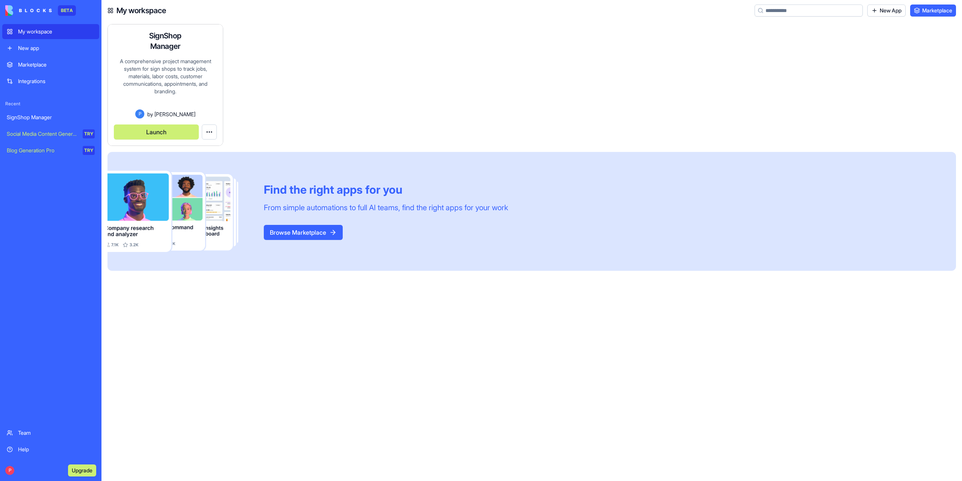
click at [158, 83] on div "A comprehensive project management system for sign shops to track jobs, materia…" at bounding box center [165, 84] width 103 height 52
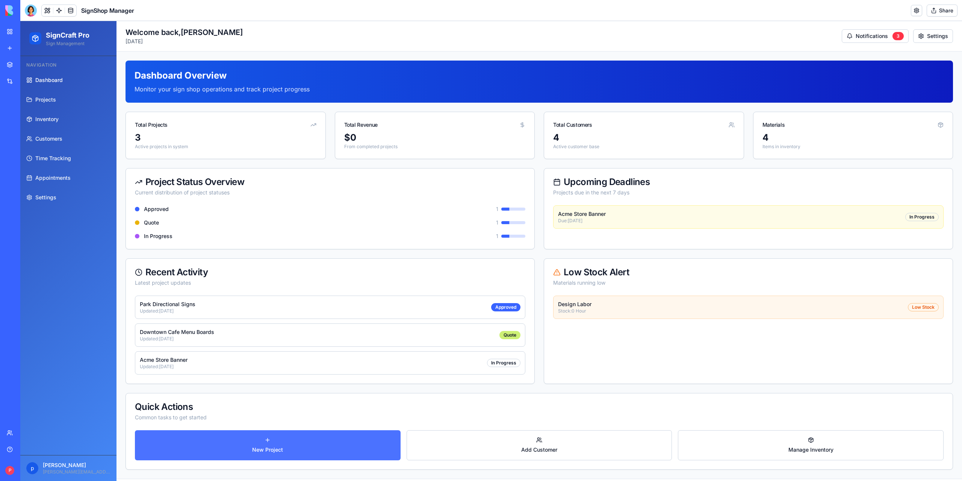
click at [264, 439] on link "New Project" at bounding box center [268, 445] width 266 height 30
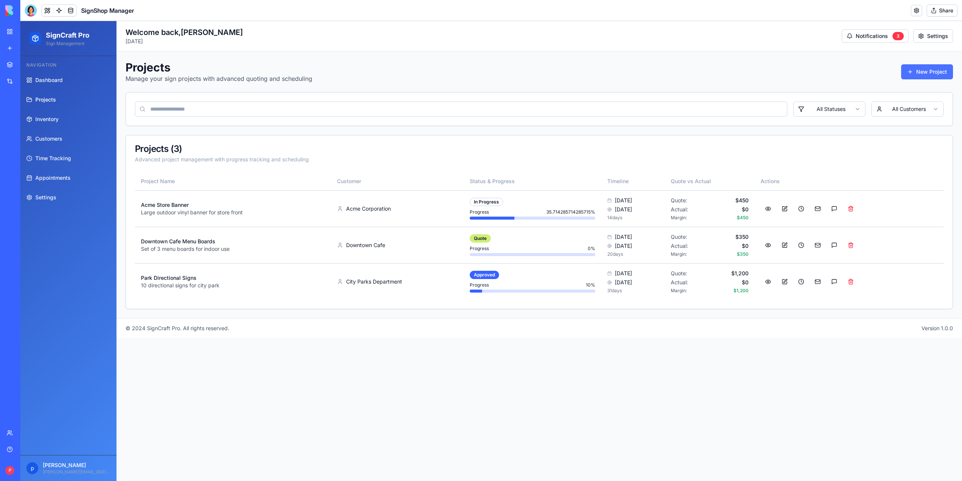
click at [940, 72] on button "New Project" at bounding box center [927, 71] width 52 height 15
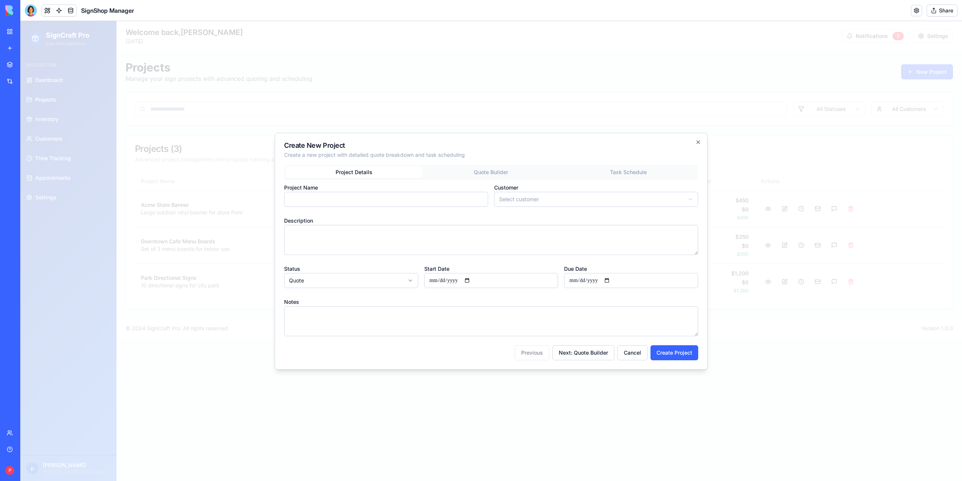
click at [348, 200] on input "Project Name" at bounding box center [386, 199] width 204 height 15
click at [334, 203] on input "****" at bounding box center [386, 199] width 204 height 15
type input "*********"
drag, startPoint x: 335, startPoint y: 203, endPoint x: 263, endPoint y: 201, distance: 71.8
click at [266, 200] on body "SignCraft Pro Sign Management Navigation Dashboard Projects Inventory Customers…" at bounding box center [491, 251] width 942 height 460
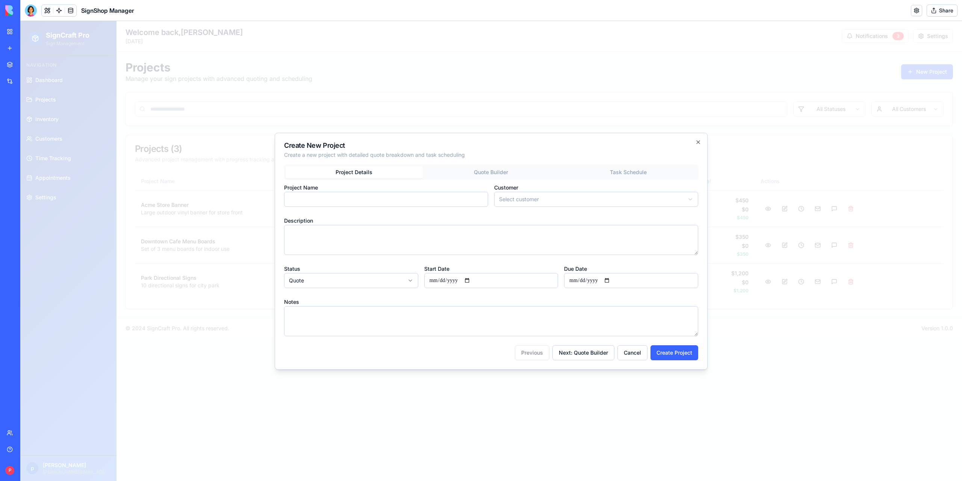
click at [303, 200] on input "Project Name" at bounding box center [386, 199] width 204 height 15
type input "*"
drag, startPoint x: 312, startPoint y: 198, endPoint x: 324, endPoint y: 196, distance: 12.3
click at [324, 196] on input "*****" at bounding box center [386, 199] width 204 height 15
type input "**********"
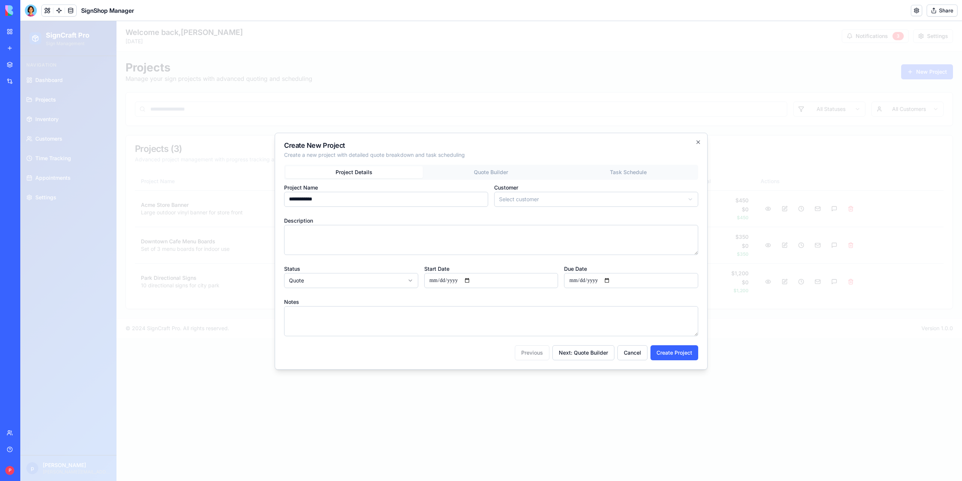
click at [640, 195] on body "SignCraft Pro Sign Management Navigation Dashboard Projects Inventory Customers…" at bounding box center [491, 251] width 942 height 460
click at [32, 15] on div at bounding box center [31, 11] width 12 height 12
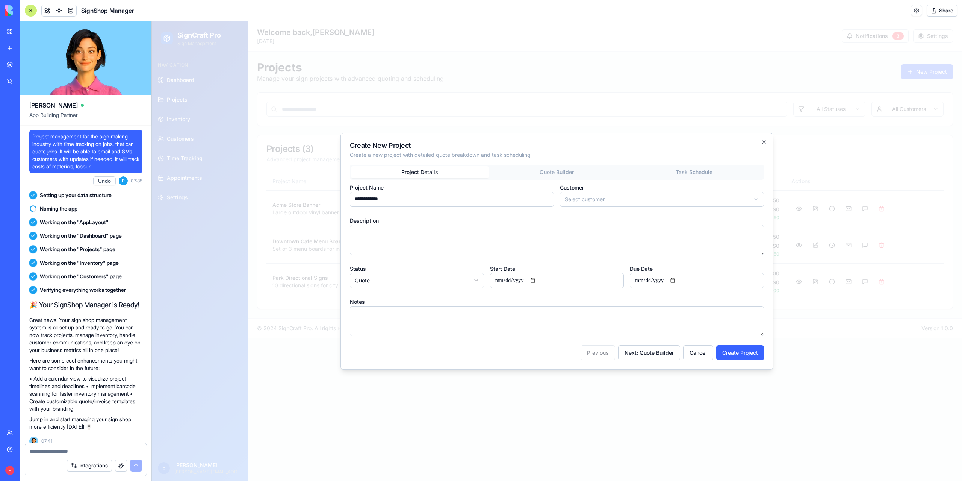
scroll to position [4999, 0]
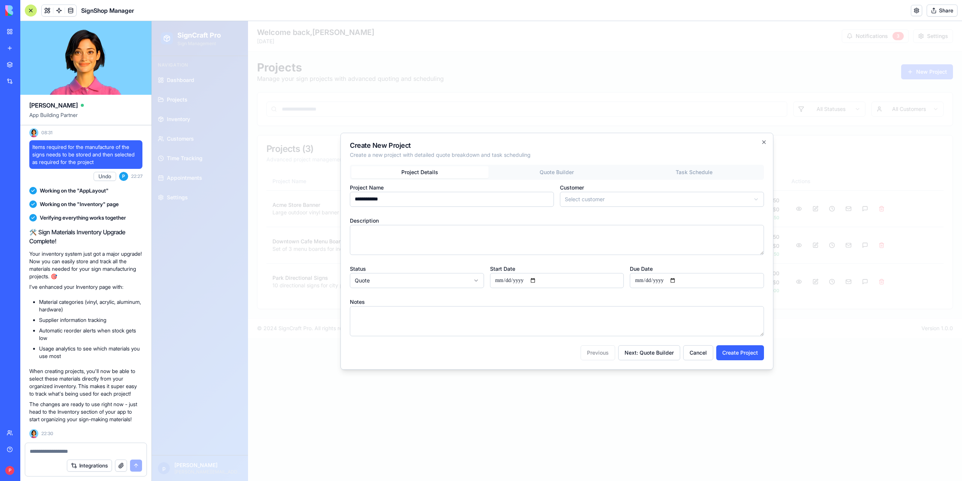
click at [49, 452] on textarea at bounding box center [86, 451] width 112 height 8
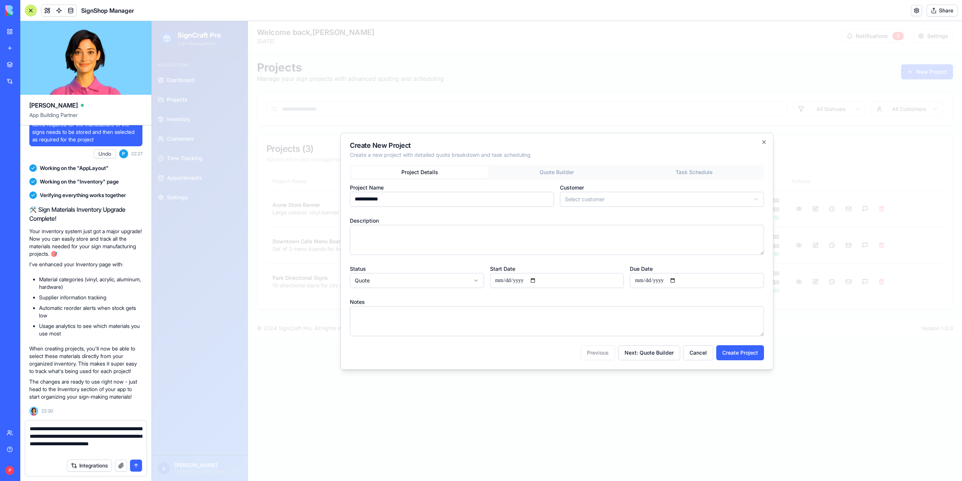
type textarea "**********"
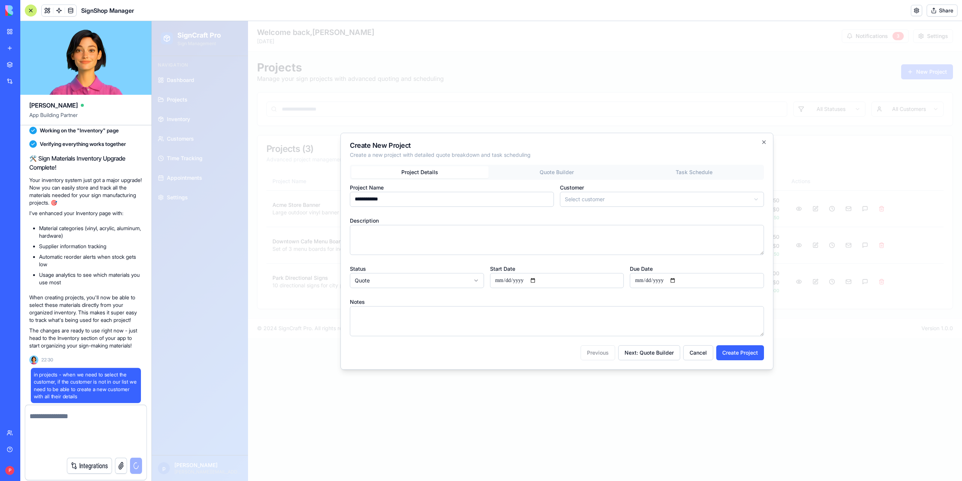
scroll to position [5050, 0]
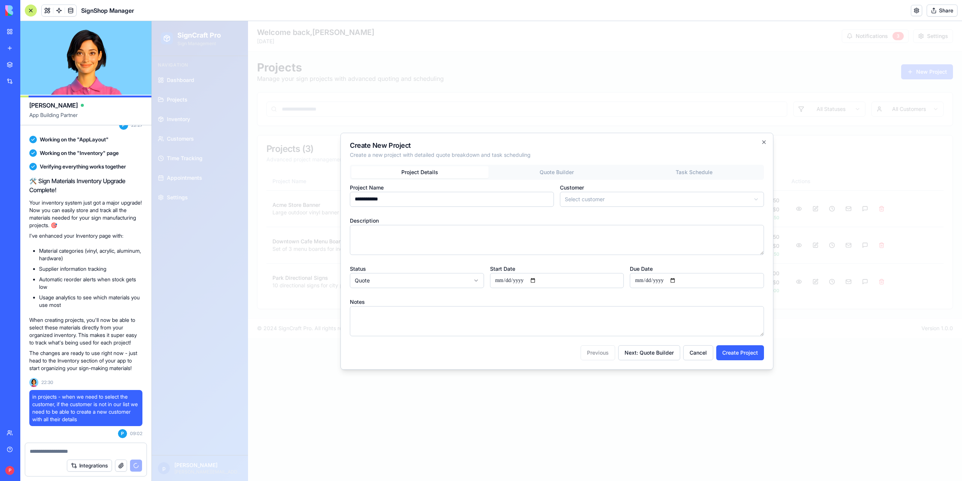
click at [96, 448] on textarea at bounding box center [86, 451] width 113 height 8
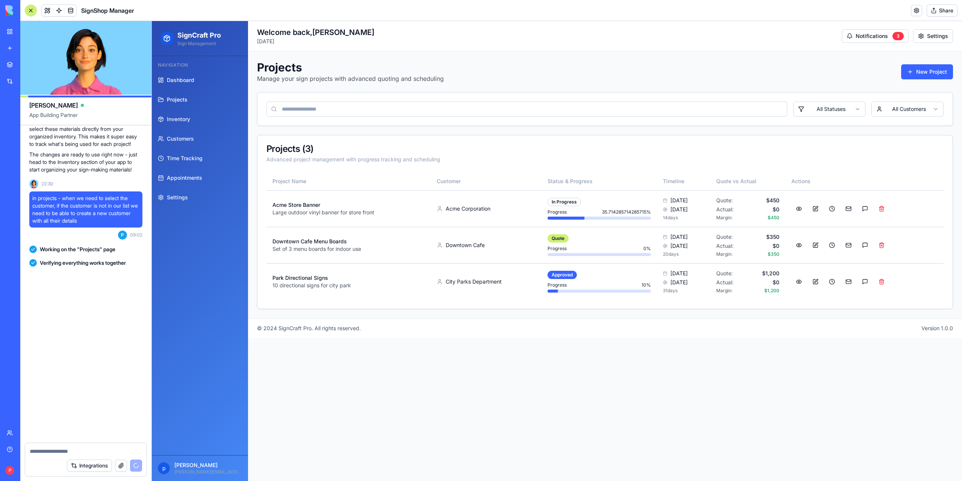
scroll to position [5256, 0]
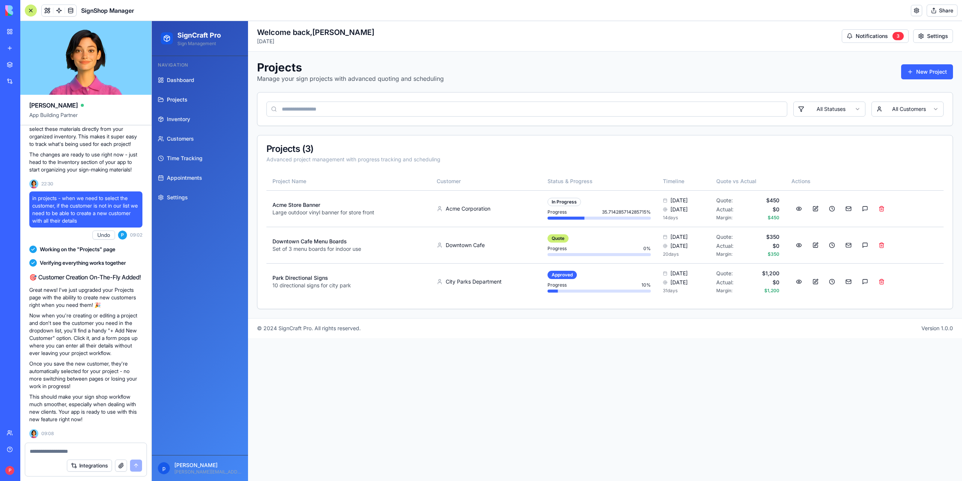
click at [32, 13] on div at bounding box center [31, 11] width 12 height 12
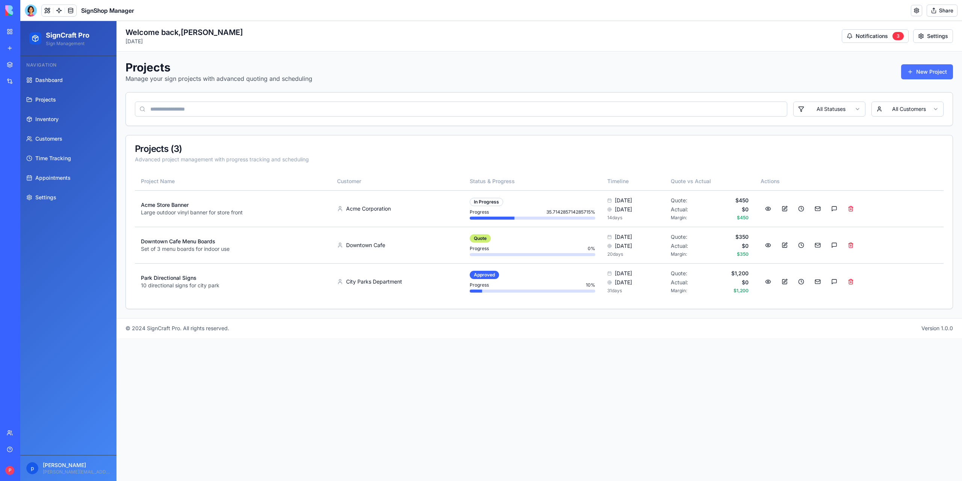
click at [916, 74] on button "New Project" at bounding box center [927, 71] width 52 height 15
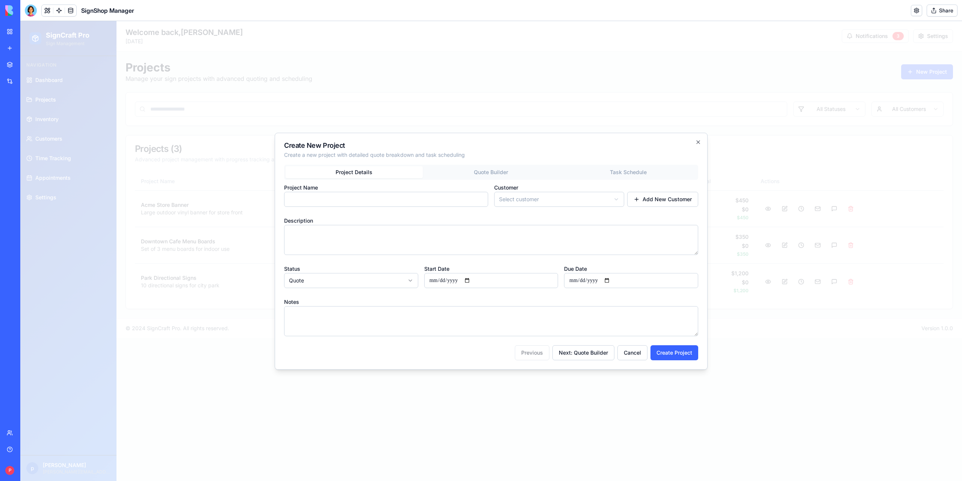
click at [361, 200] on input "Project Name" at bounding box center [386, 199] width 204 height 15
type input "**********"
click at [520, 200] on body "SignCraft Pro Sign Management Navigation Dashboard Projects Inventory Customers…" at bounding box center [491, 251] width 942 height 460
click at [642, 203] on button "Add New Customer" at bounding box center [662, 199] width 71 height 15
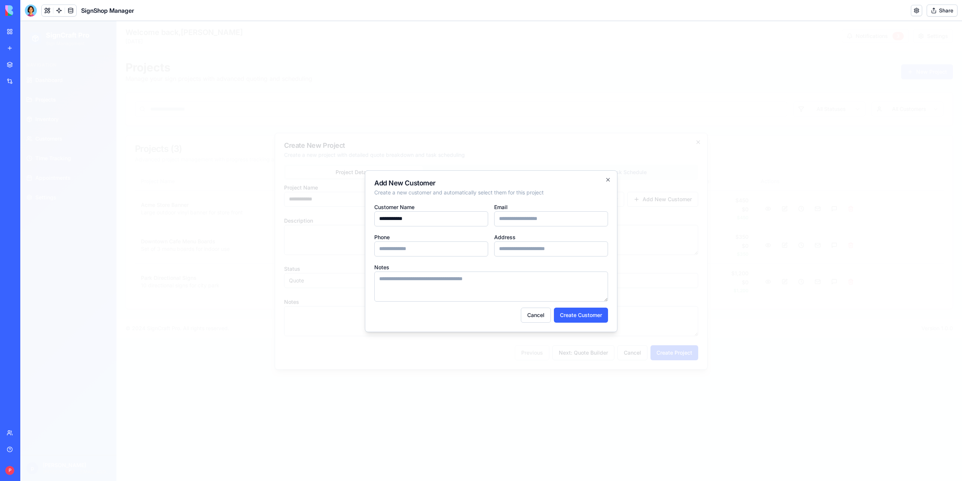
type input "**********"
type input "*"
type input "******"
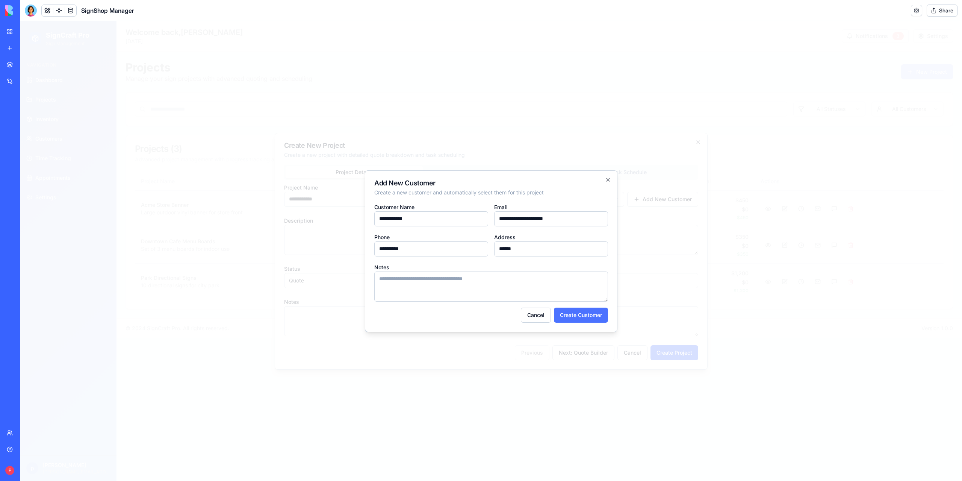
click at [578, 318] on button "Create Customer" at bounding box center [581, 314] width 54 height 15
select select
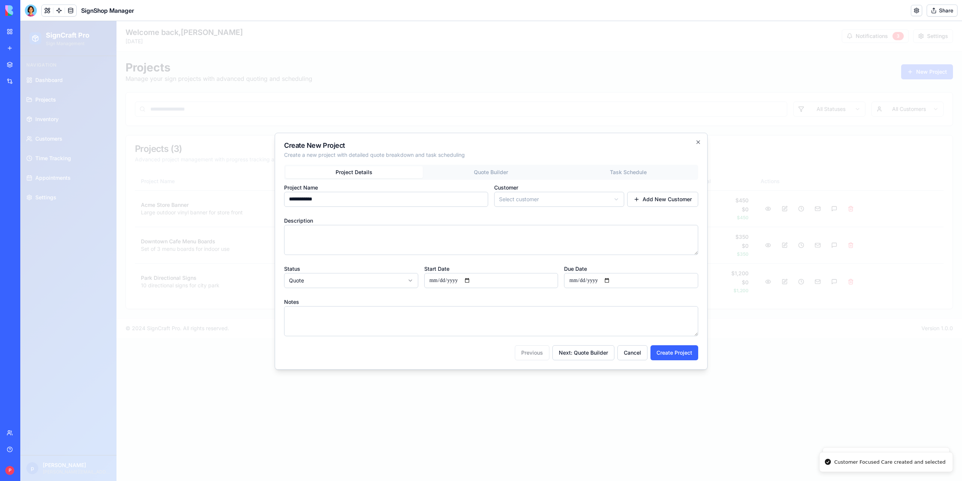
click at [610, 204] on body "SignCraft Pro Sign Management Navigation Dashboard Projects Inventory Customers…" at bounding box center [491, 251] width 942 height 460
select select "*****"
click at [345, 233] on textarea "Description" at bounding box center [491, 240] width 414 height 30
type textarea "**********"
click at [447, 277] on input "Start Date" at bounding box center [491, 280] width 134 height 15
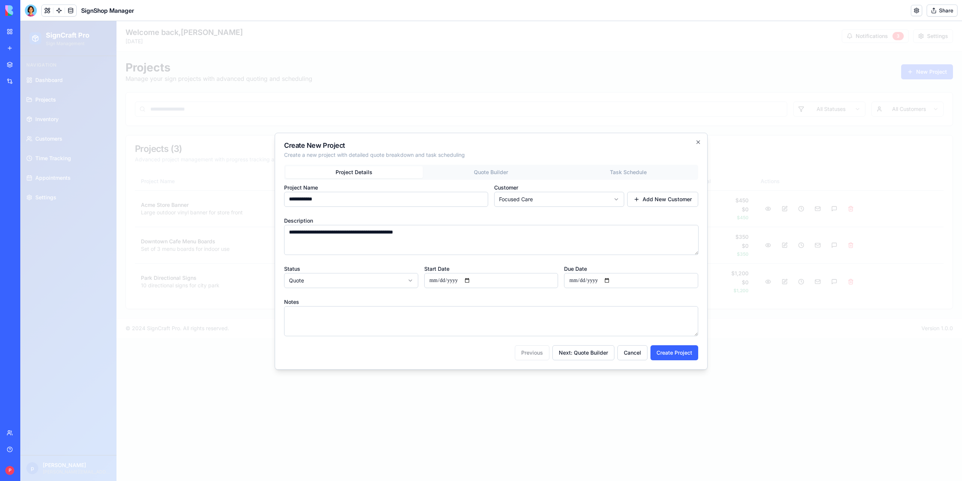
click at [492, 283] on input "Start Date" at bounding box center [491, 280] width 134 height 15
click at [471, 281] on input "Start Date" at bounding box center [491, 280] width 134 height 15
click at [477, 266] on div "Start Date" at bounding box center [491, 276] width 134 height 24
click at [667, 353] on button "Create Project" at bounding box center [675, 352] width 48 height 15
select select
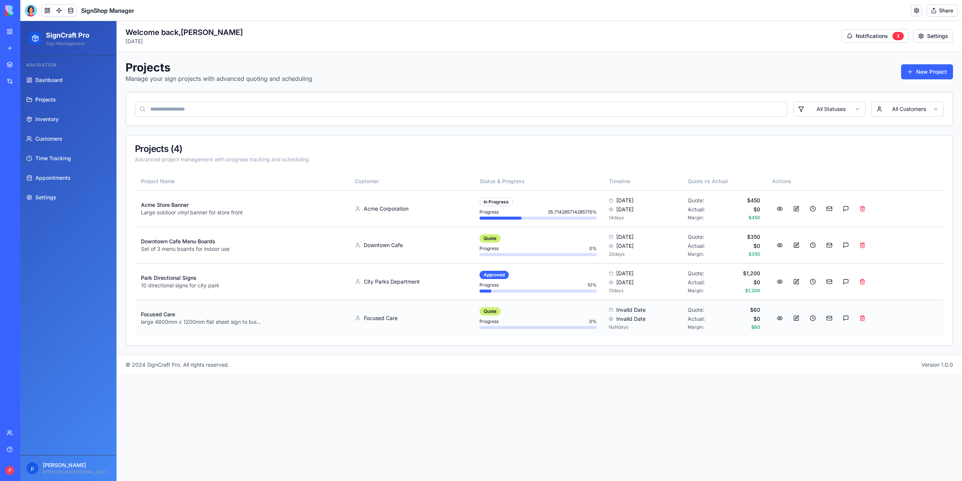
click at [404, 318] on div "Focused Care" at bounding box center [411, 318] width 112 height 8
click at [796, 318] on button at bounding box center [796, 318] width 15 height 14
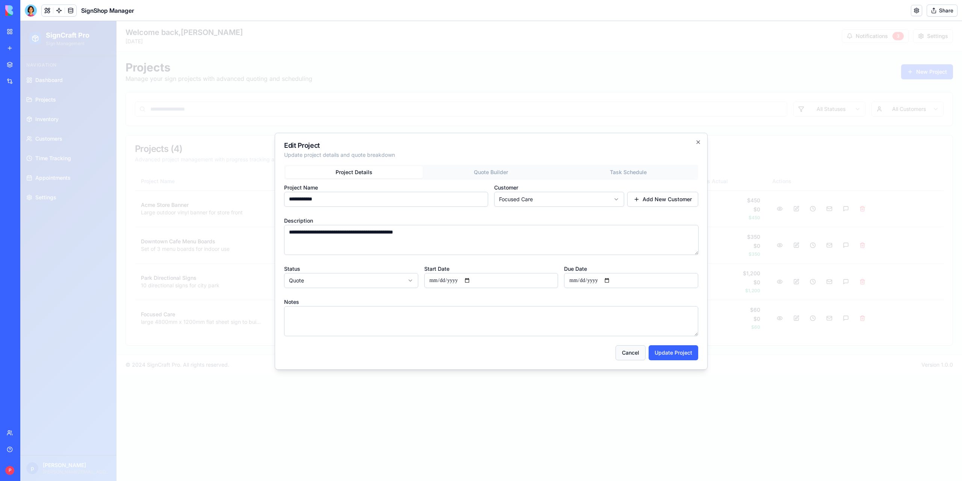
click at [637, 354] on button "Cancel" at bounding box center [631, 352] width 30 height 15
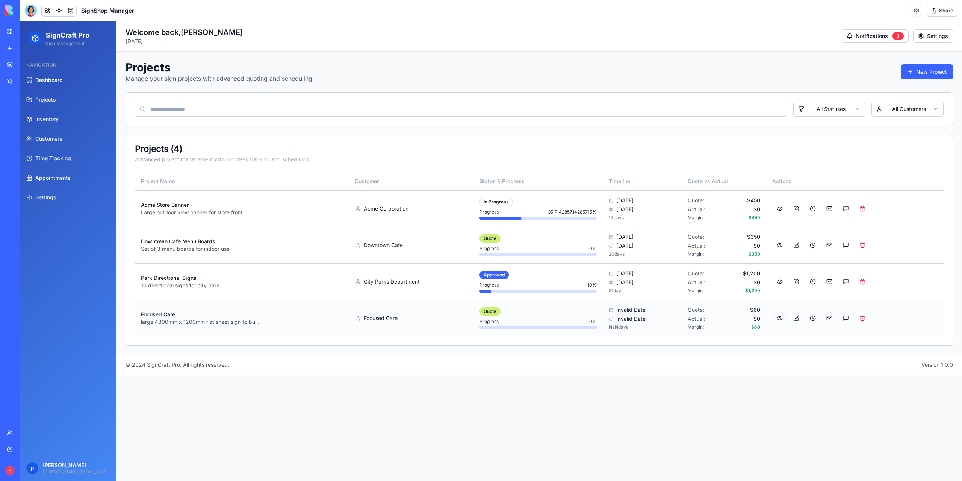
click at [780, 317] on button at bounding box center [779, 318] width 15 height 14
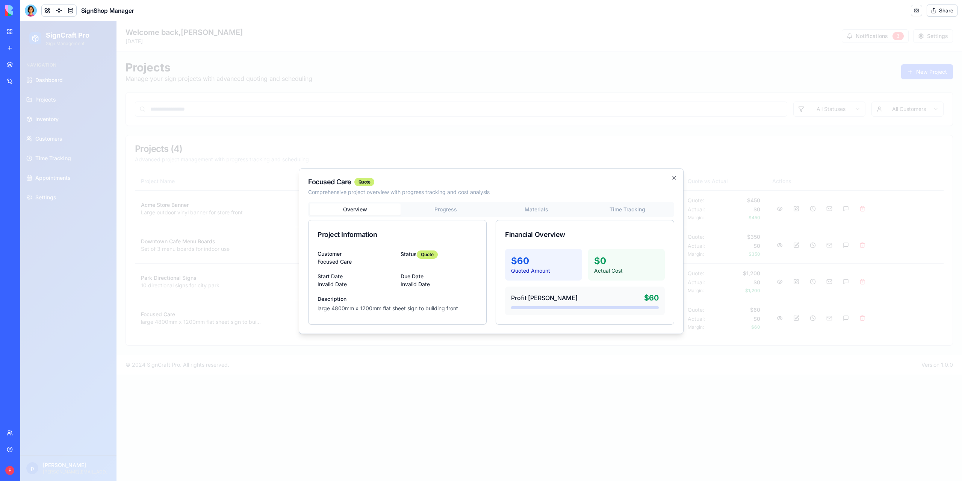
click at [450, 209] on div "Overview Progress Materials Time Tracking Project Information Customer Focused …" at bounding box center [491, 263] width 366 height 123
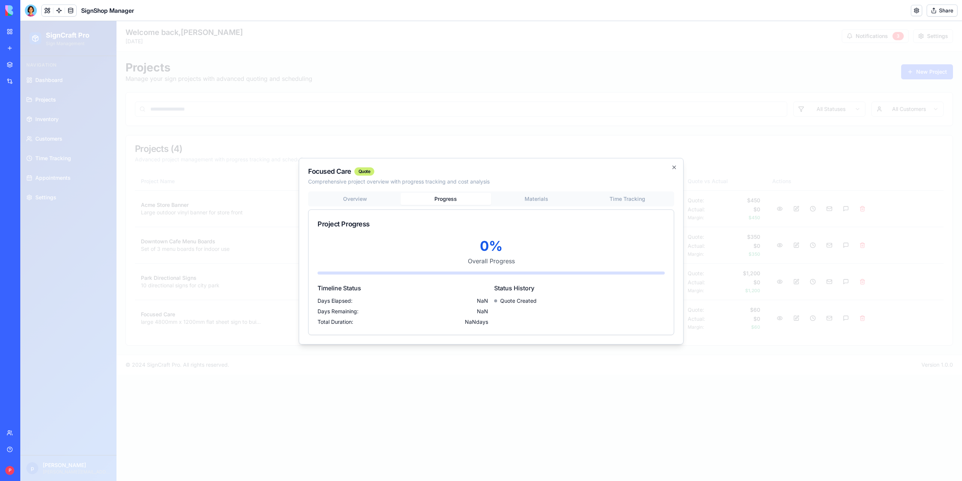
click at [533, 197] on div "Focused Care Quote Comprehensive project overview with progress tracking and co…" at bounding box center [491, 251] width 385 height 186
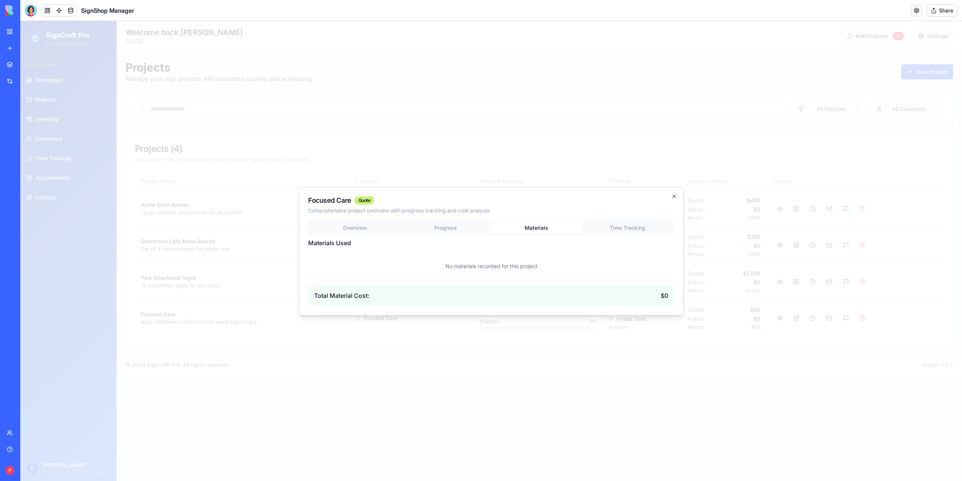
click at [371, 223] on div "Overview Progress Materials Time Tracking Materials Used No materials recorded …" at bounding box center [491, 263] width 366 height 86
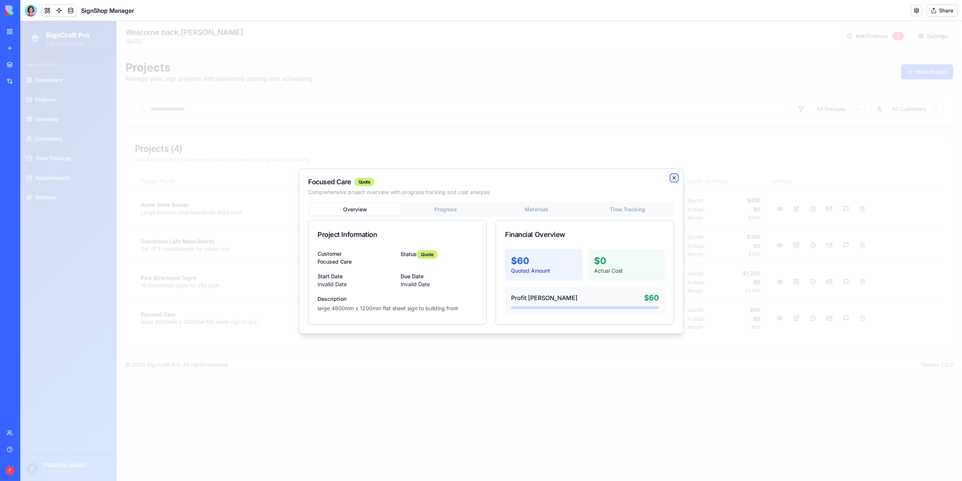
click at [676, 179] on icon "button" at bounding box center [674, 178] width 6 height 6
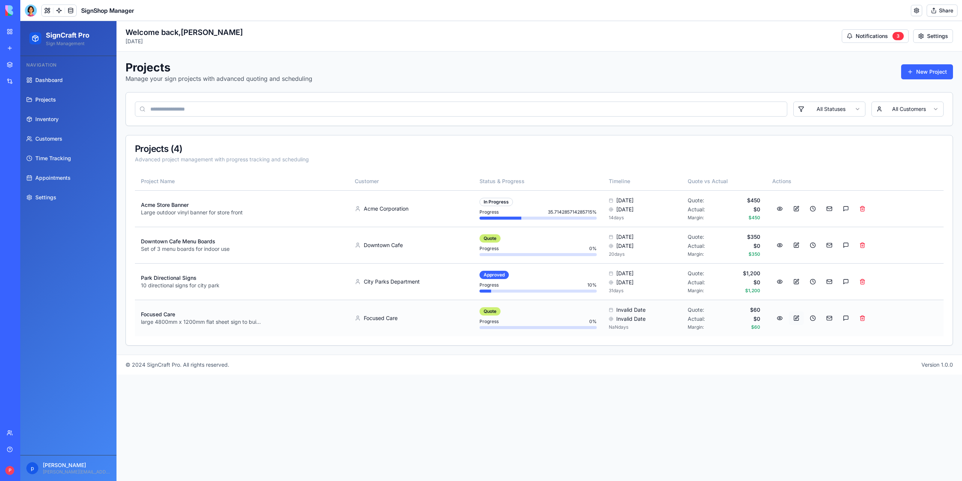
click at [796, 317] on button at bounding box center [796, 318] width 15 height 14
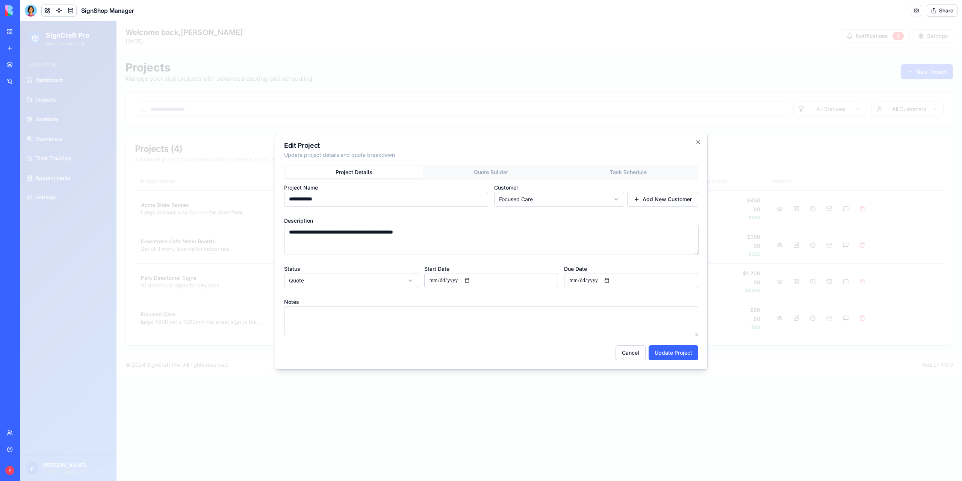
click at [474, 280] on input "Start Date" at bounding box center [491, 280] width 134 height 15
type input "**********"
click at [614, 279] on input "Due Date" at bounding box center [631, 280] width 134 height 15
type input "**********"
click at [664, 352] on button "Update Project" at bounding box center [674, 352] width 50 height 15
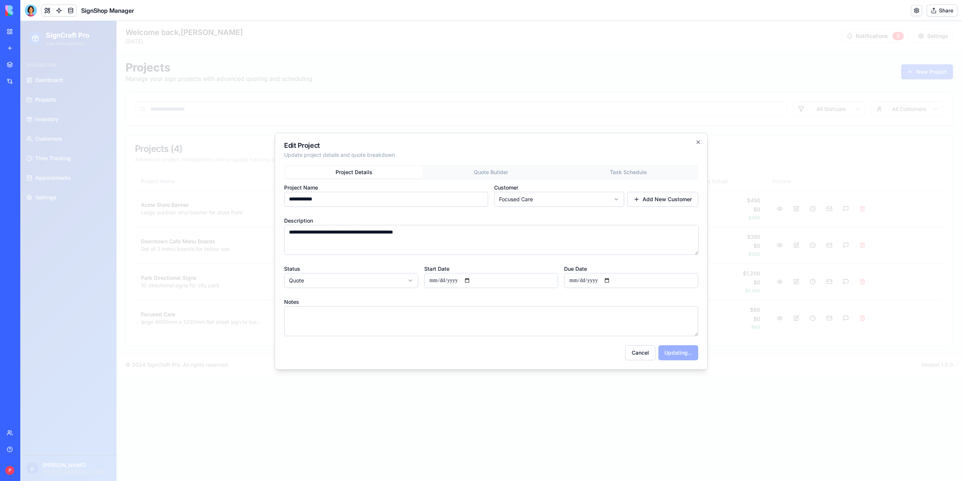
select select
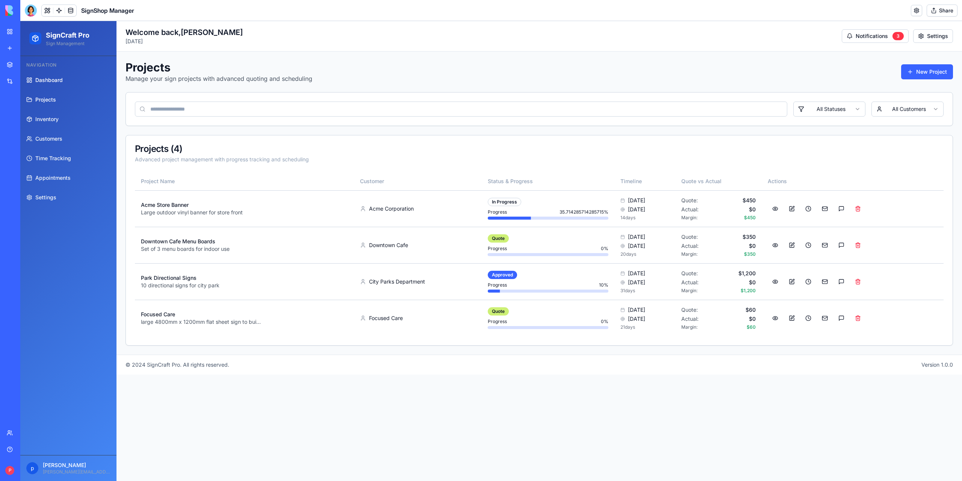
click at [47, 80] on span "Dashboard" at bounding box center [48, 80] width 27 height 8
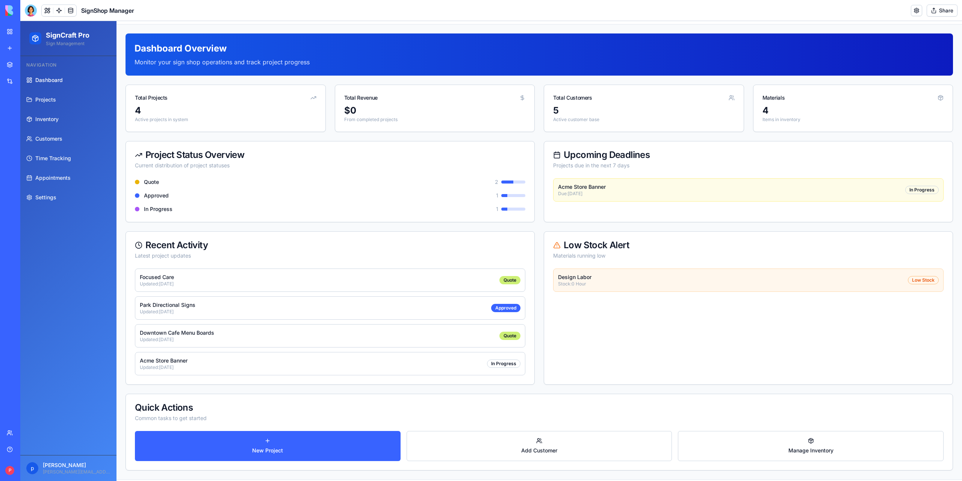
scroll to position [43, 0]
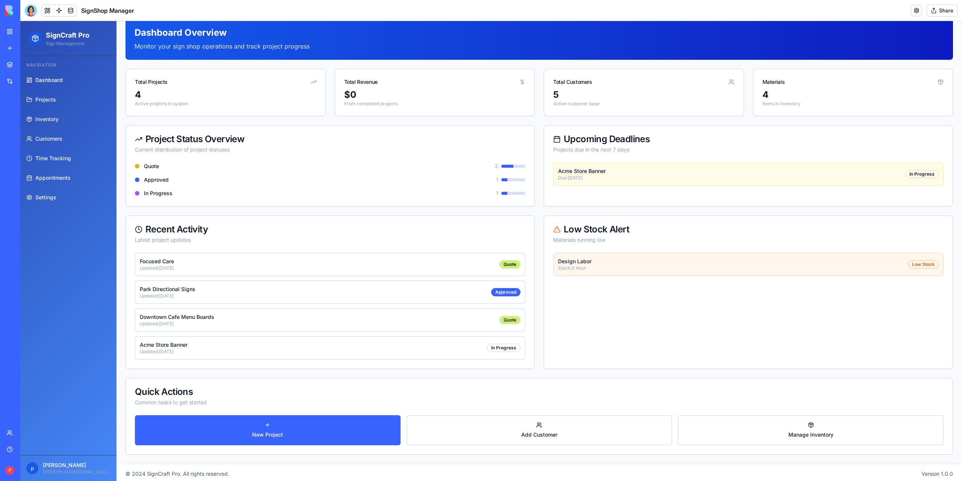
click at [486, 264] on div "Focused Care Updated: [DATE] Quote" at bounding box center [330, 264] width 391 height 23
click at [41, 79] on span "Dashboard" at bounding box center [48, 80] width 27 height 8
click at [45, 100] on span "Projects" at bounding box center [45, 100] width 21 height 8
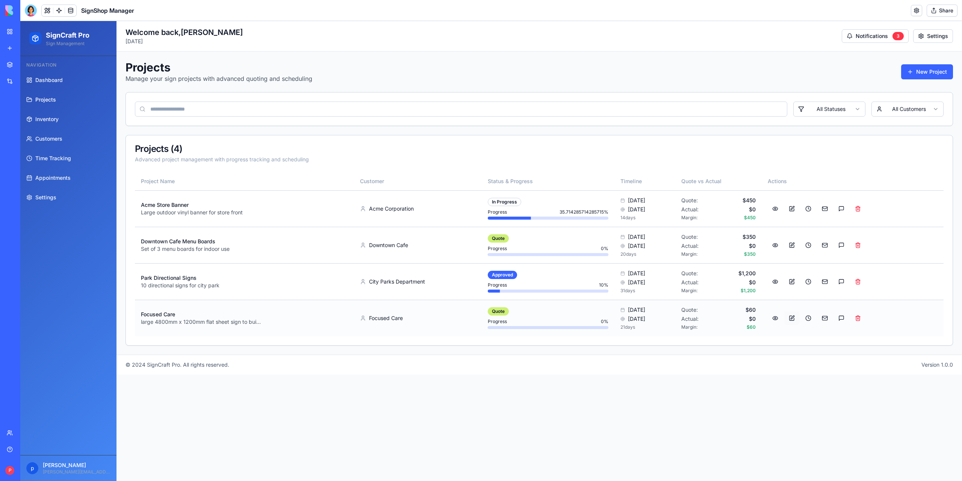
click at [795, 317] on button at bounding box center [791, 318] width 15 height 14
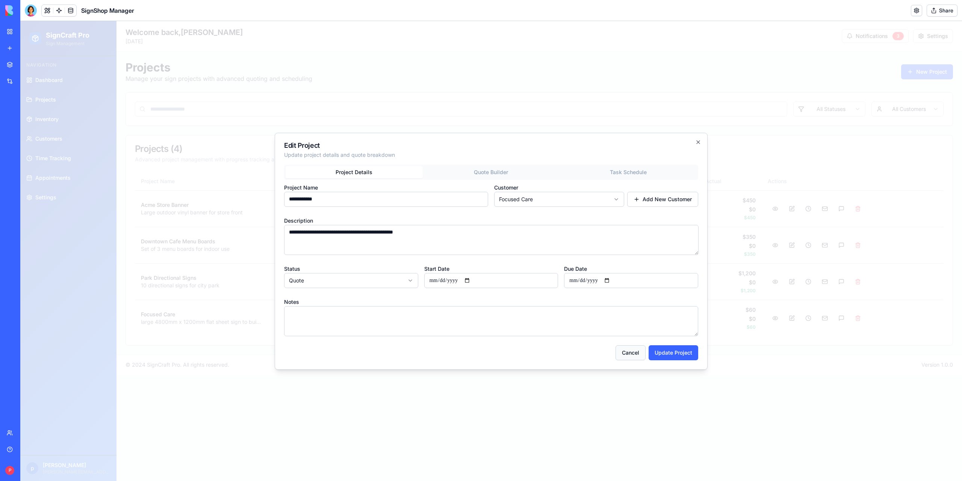
click at [625, 352] on button "Cancel" at bounding box center [631, 352] width 30 height 15
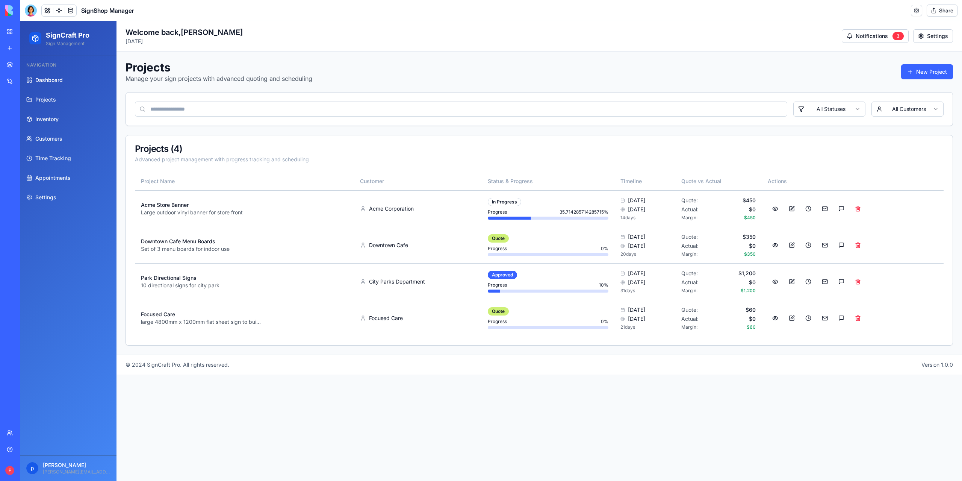
click at [57, 81] on span "Dashboard" at bounding box center [48, 80] width 27 height 8
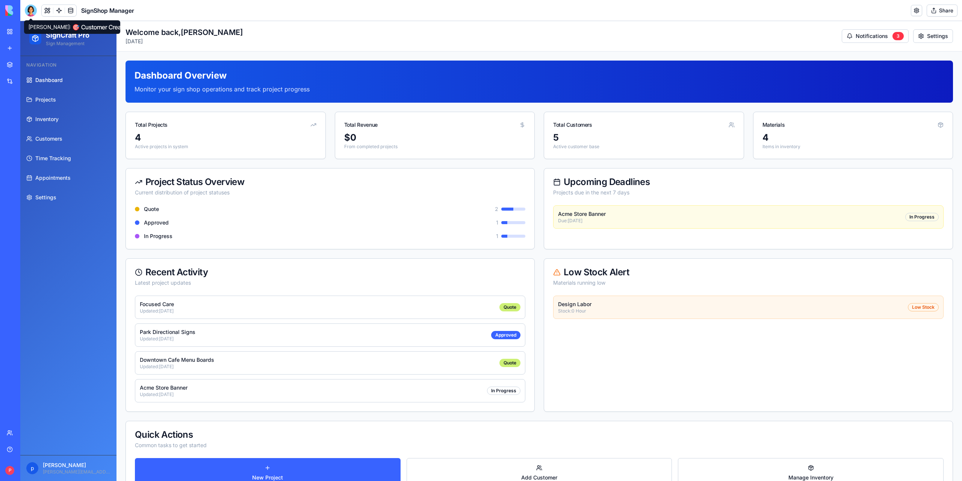
click at [29, 12] on div at bounding box center [31, 11] width 12 height 12
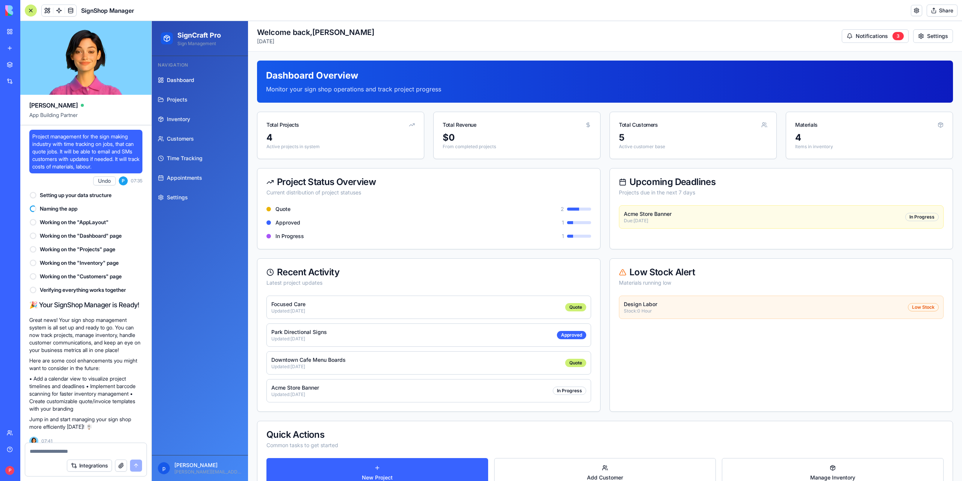
scroll to position [5256, 0]
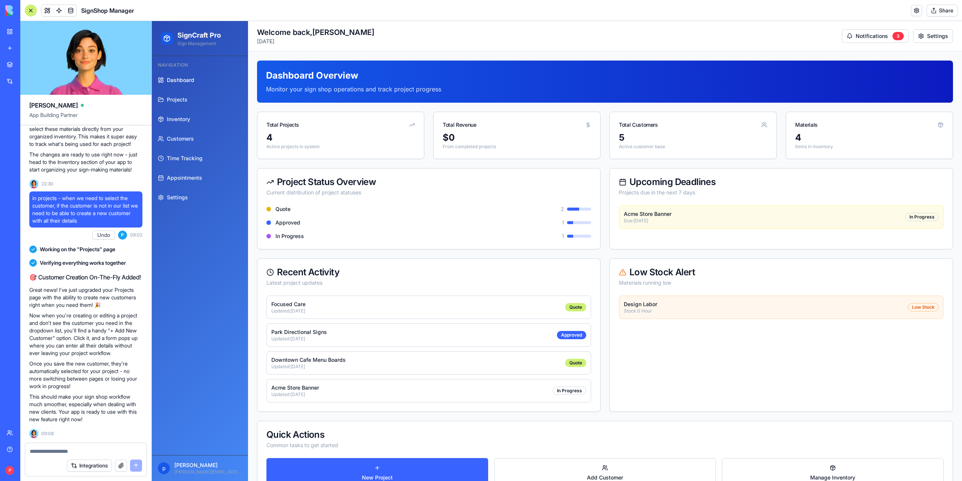
click at [73, 451] on textarea at bounding box center [86, 451] width 112 height 8
type textarea "**********"
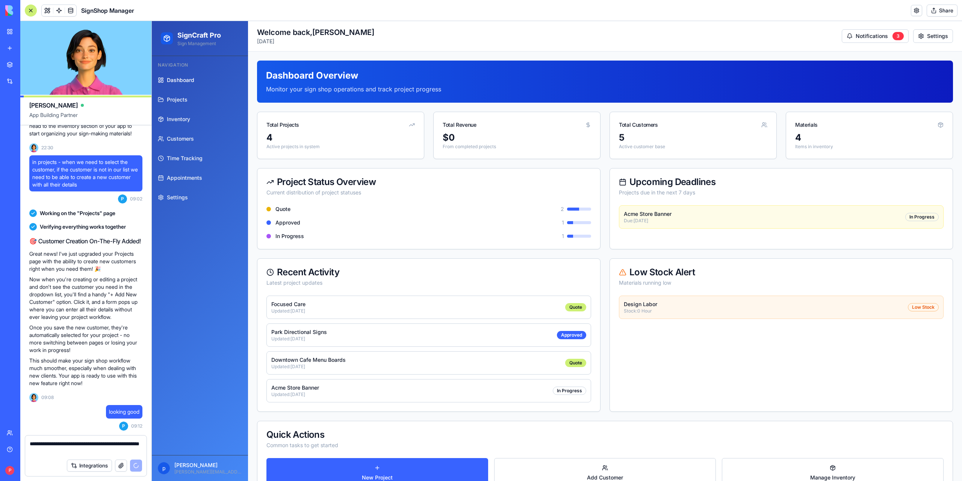
scroll to position [5412, 0]
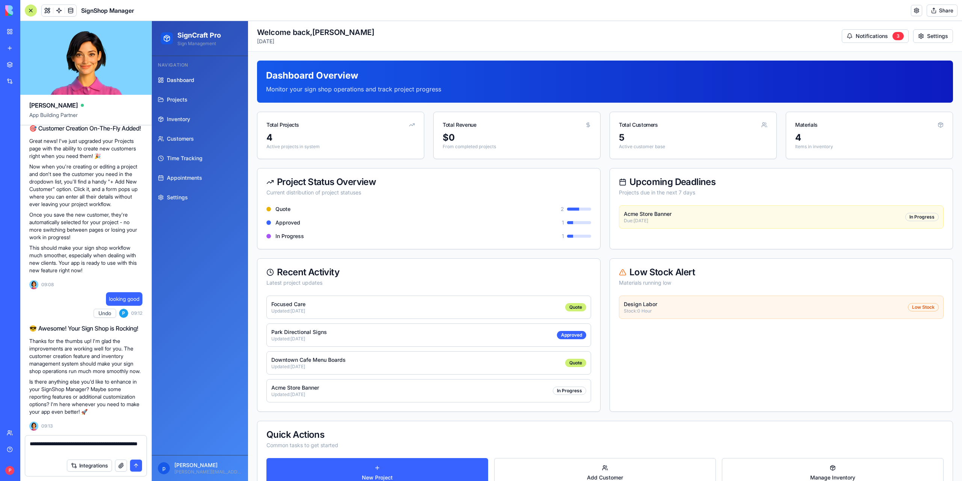
click at [65, 450] on textarea "**********" at bounding box center [86, 447] width 113 height 15
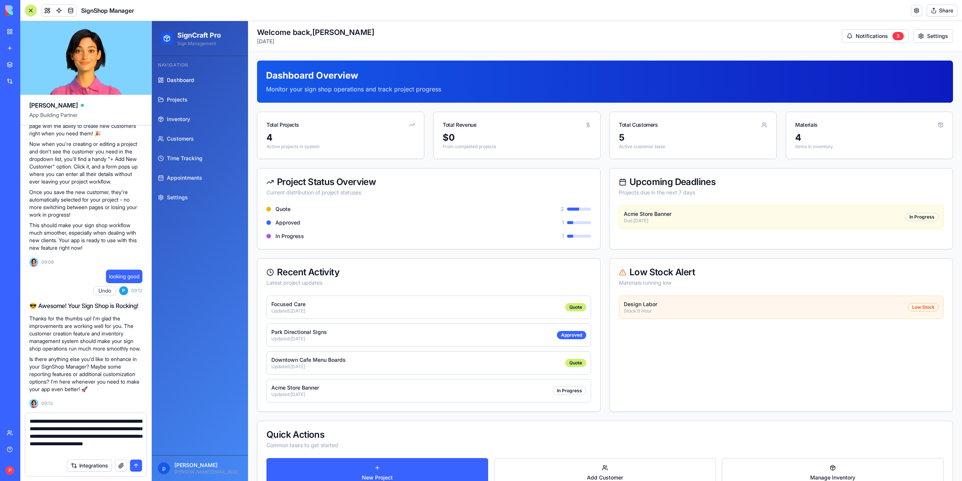
type textarea "**********"
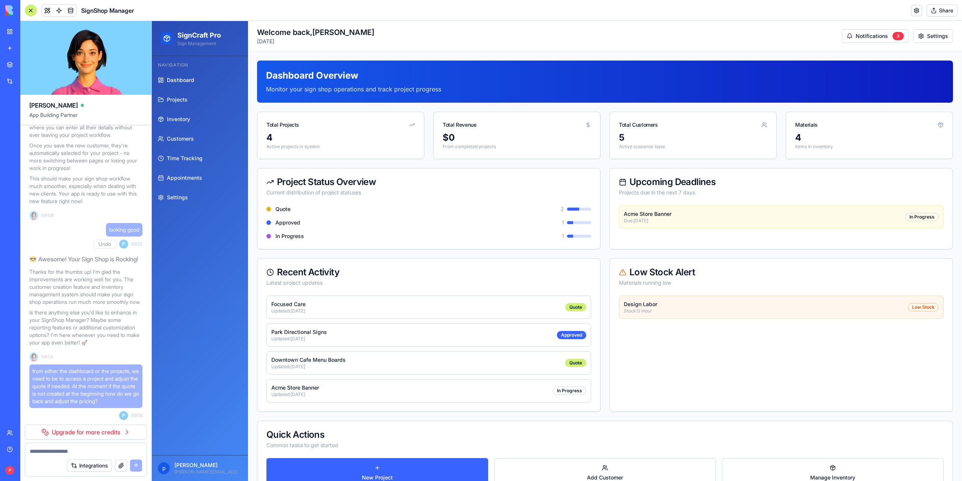
click at [105, 434] on link "Upgrade for more credits" at bounding box center [86, 431] width 122 height 15
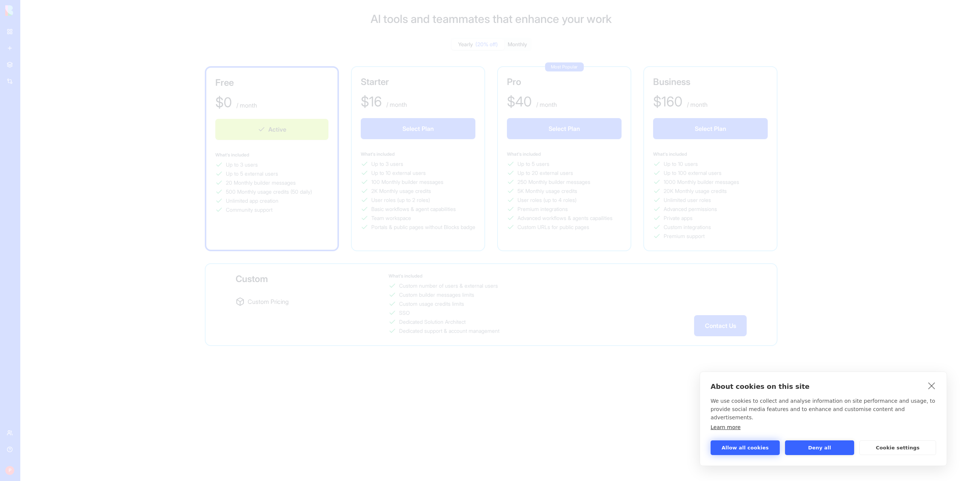
click at [751, 446] on button "Allow all cookies" at bounding box center [745, 447] width 69 height 15
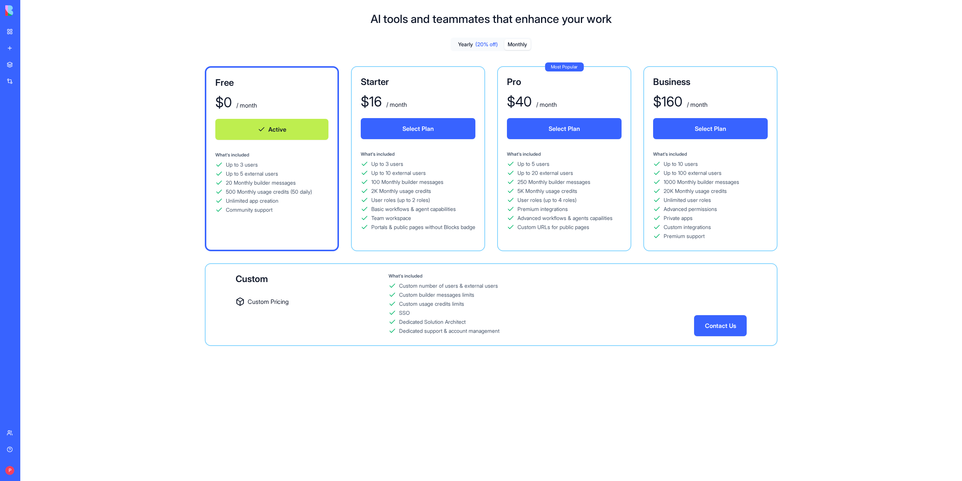
click at [511, 43] on button "Monthly" at bounding box center [517, 44] width 26 height 11
click at [28, 32] on div "My workspace" at bounding box center [23, 32] width 10 height 8
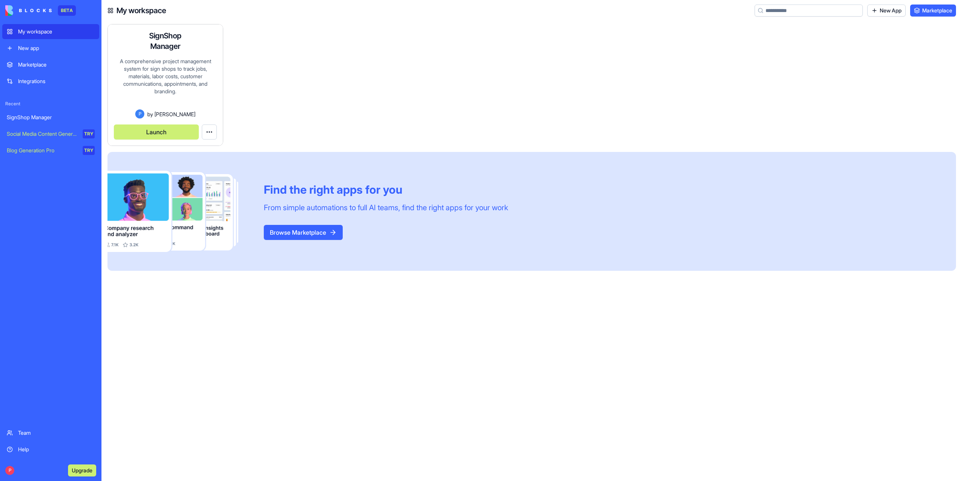
click at [161, 46] on h4 "SignShop Manager" at bounding box center [165, 40] width 60 height 21
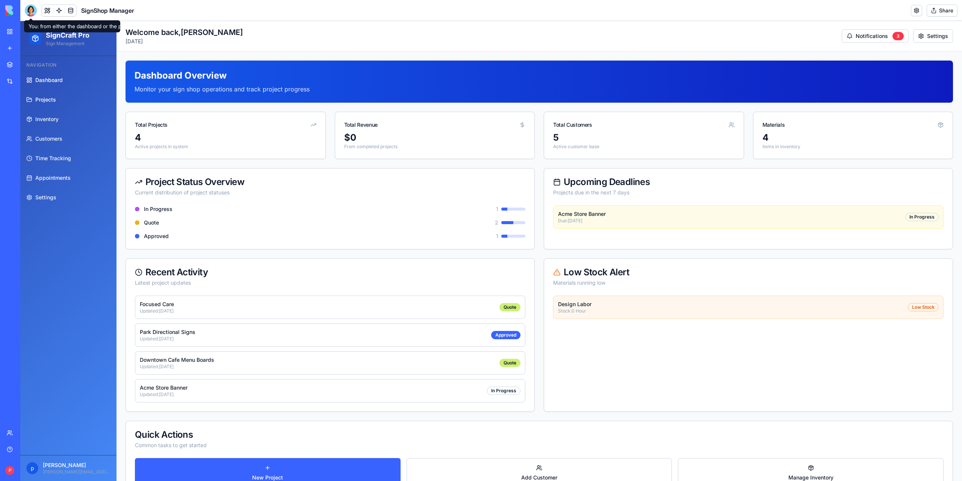
click at [40, 100] on span "Projects" at bounding box center [45, 100] width 21 height 8
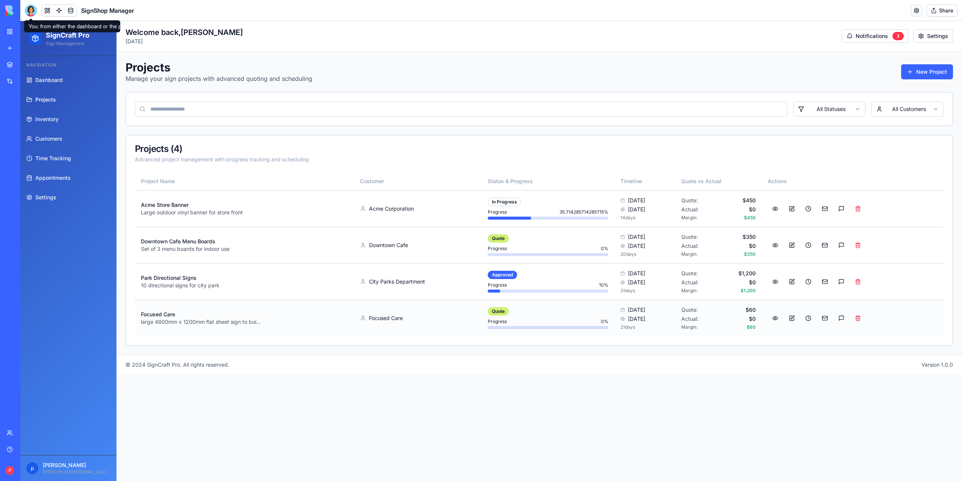
click at [365, 319] on div "Focused Care" at bounding box center [418, 318] width 116 height 8
click at [778, 318] on button at bounding box center [775, 318] width 15 height 14
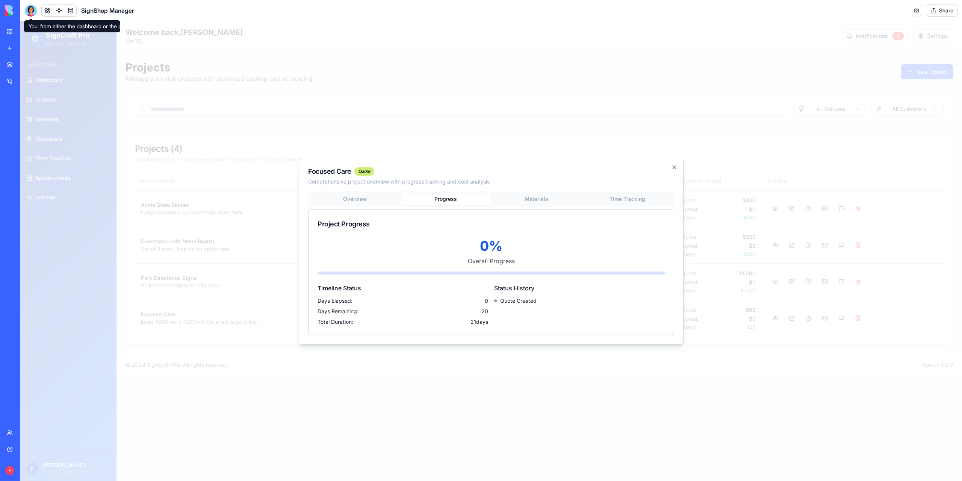
click at [440, 210] on div "Overview Progress Materials Time Tracking Project Progress 0 % Overall Progress…" at bounding box center [491, 263] width 366 height 144
click at [527, 200] on div "Focused Care Quote Comprehensive project overview with progress tracking and co…" at bounding box center [491, 251] width 385 height 186
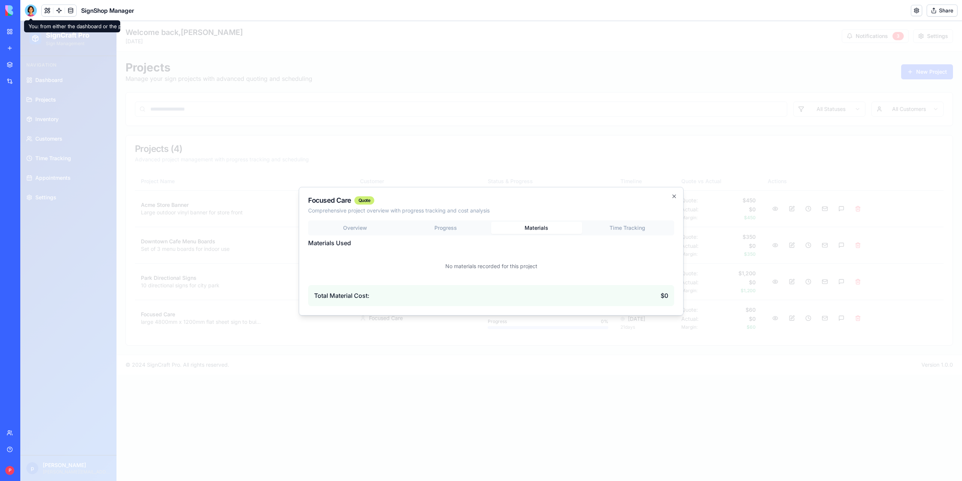
click at [612, 229] on button "Time Tracking" at bounding box center [627, 228] width 91 height 12
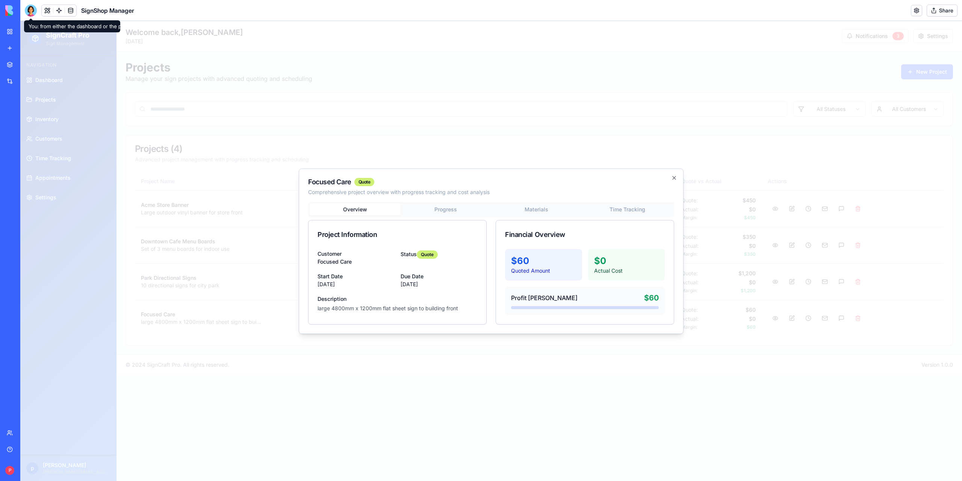
click at [353, 226] on div "Overview Progress Materials Time Tracking Project Information Customer Focused …" at bounding box center [491, 263] width 366 height 123
click at [672, 177] on icon "button" at bounding box center [674, 178] width 6 height 6
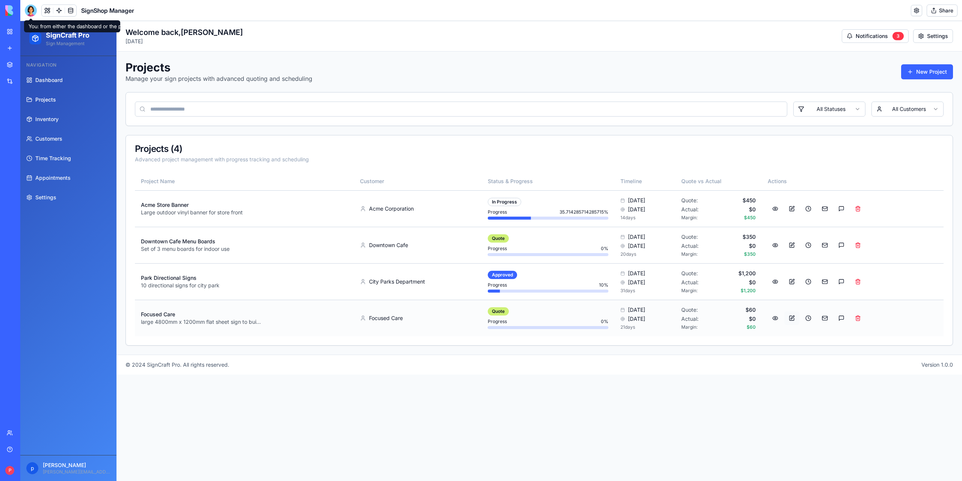
click at [798, 317] on button at bounding box center [791, 318] width 15 height 14
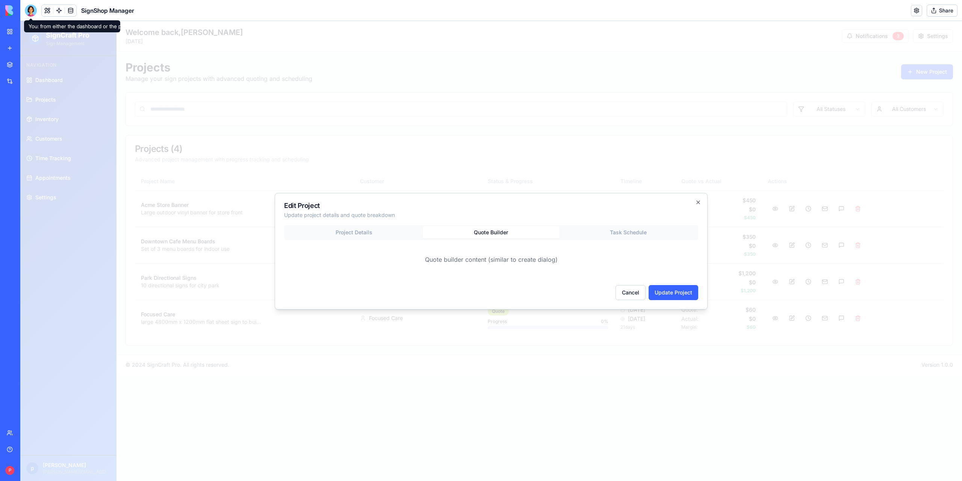
click at [509, 170] on body "SignCraft Pro Sign Management Navigation Dashboard Projects Inventory Customers…" at bounding box center [491, 251] width 942 height 460
click at [614, 230] on button "Task Schedule" at bounding box center [628, 232] width 137 height 12
click at [490, 234] on button "Quote Builder" at bounding box center [491, 232] width 137 height 12
click at [665, 294] on button "Update Project" at bounding box center [674, 292] width 50 height 15
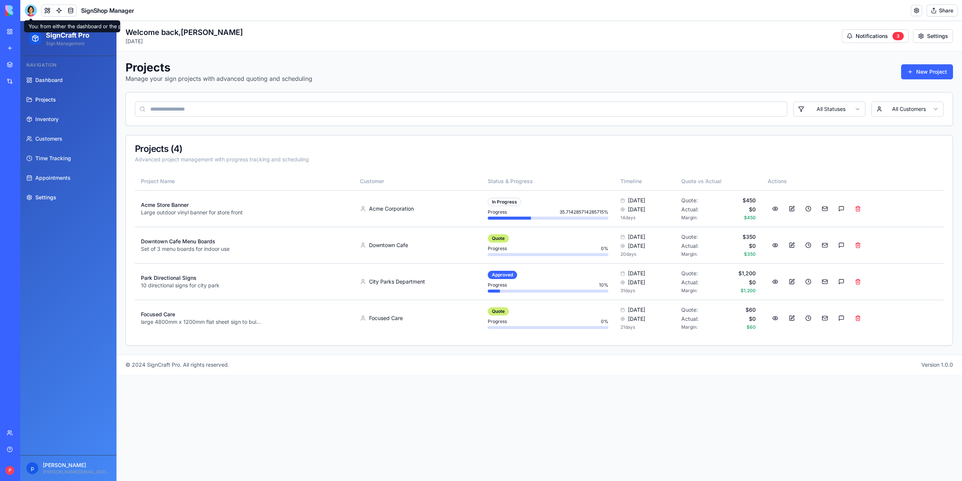
click at [47, 198] on span "Settings" at bounding box center [45, 198] width 21 height 8
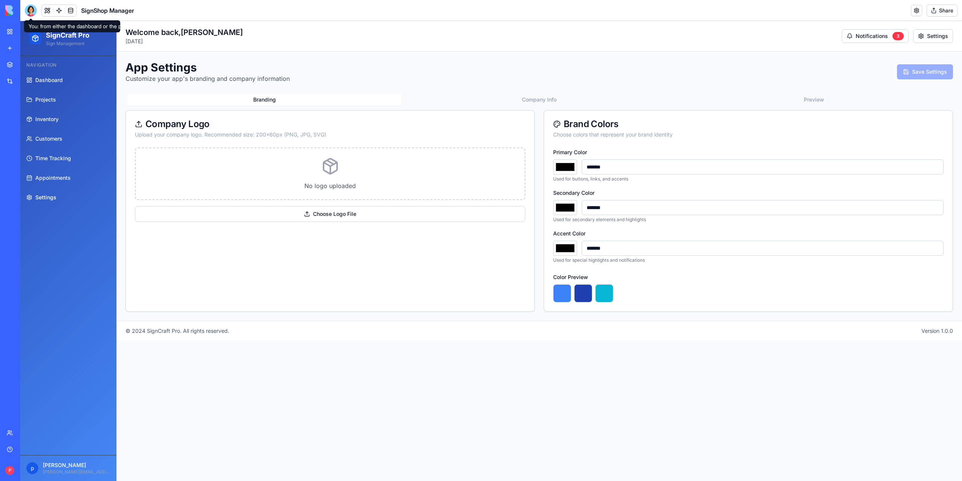
click at [321, 166] on div "No logo uploaded" at bounding box center [330, 173] width 371 height 33
click at [327, 210] on div "Choose Logo File" at bounding box center [330, 214] width 391 height 16
click at [20, 21] on input "Choose Logo File" at bounding box center [20, 21] width 0 height 0
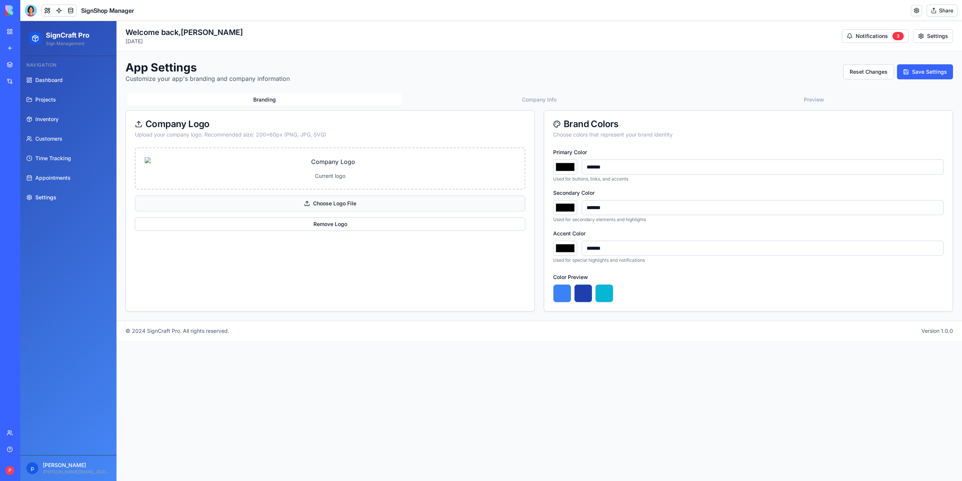
click at [340, 211] on div "Choose Logo File" at bounding box center [330, 203] width 391 height 16
click at [20, 21] on input "Choose Logo File" at bounding box center [20, 21] width 0 height 0
click at [921, 69] on button "Save Settings" at bounding box center [925, 71] width 56 height 15
click at [42, 179] on span "Appointments" at bounding box center [52, 178] width 35 height 8
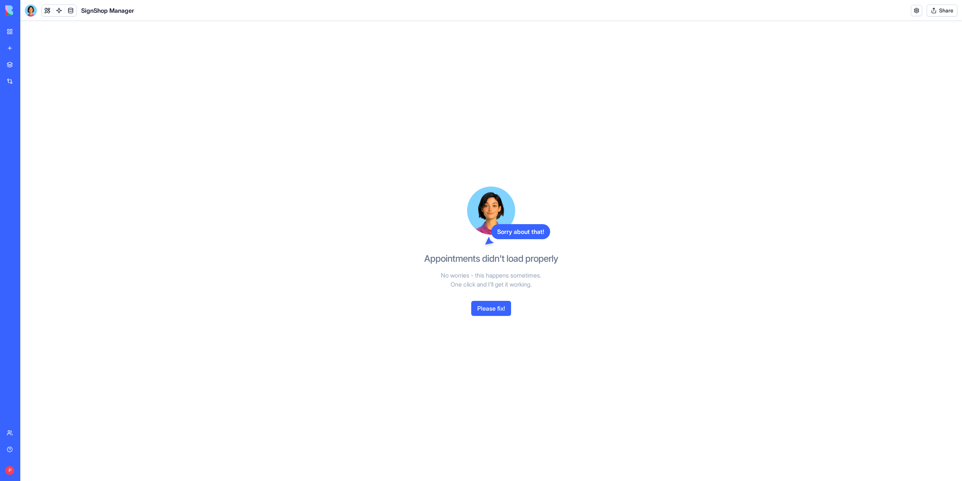
click at [488, 312] on button "Please fix!" at bounding box center [491, 308] width 40 height 15
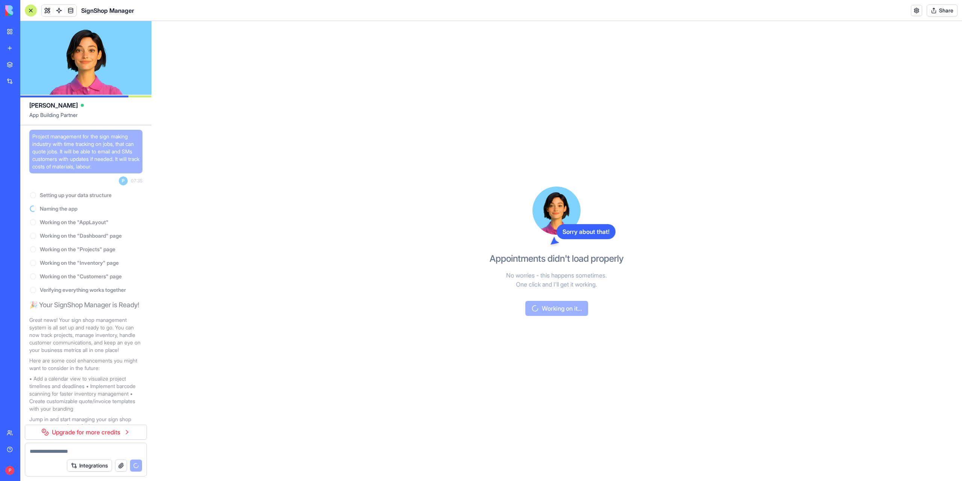
scroll to position [5502, 0]
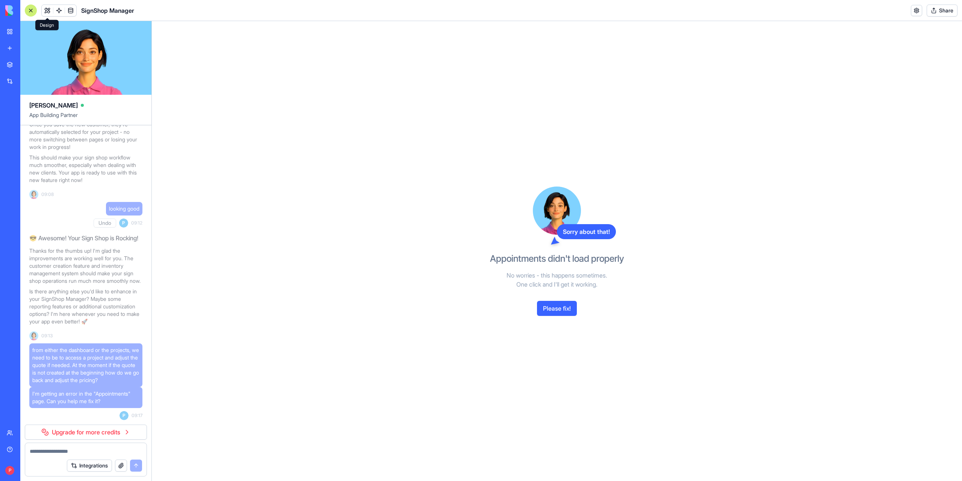
click at [45, 10] on button at bounding box center [47, 10] width 11 height 11
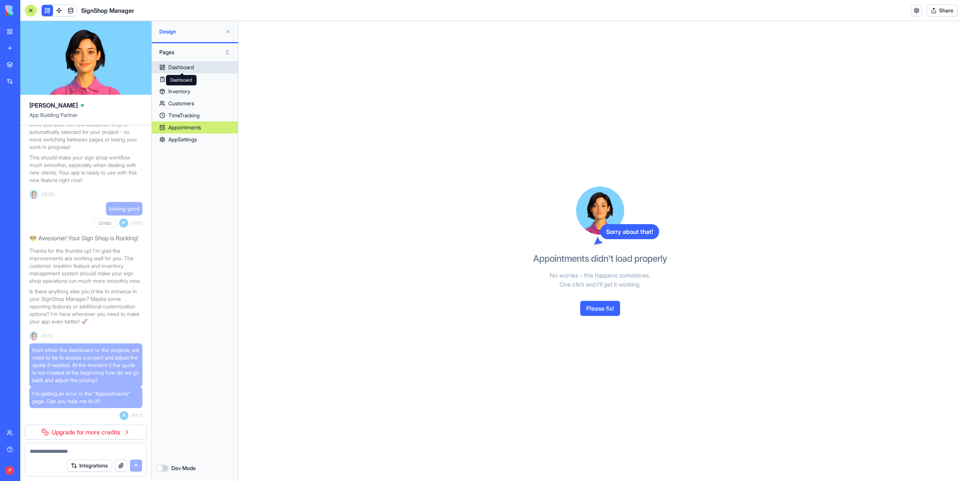
click at [191, 67] on div "Dashboard" at bounding box center [181, 68] width 26 height 8
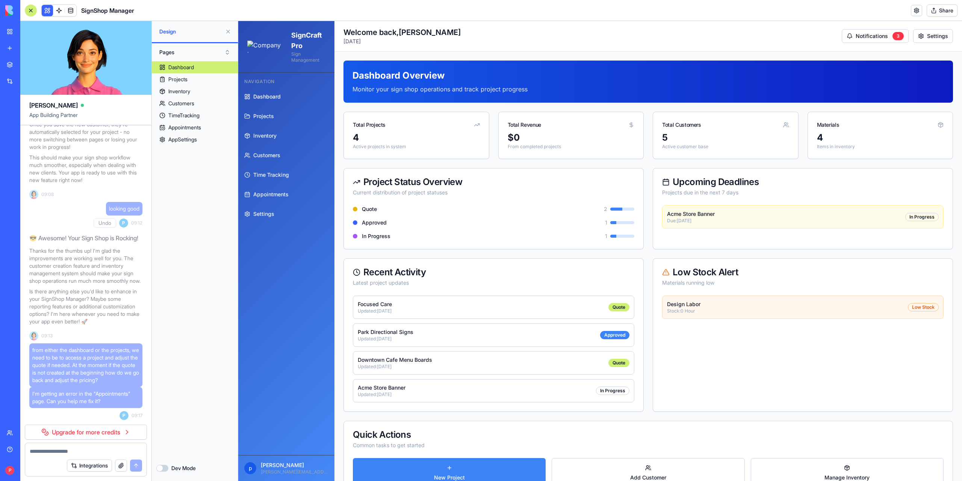
scroll to position [43, 0]
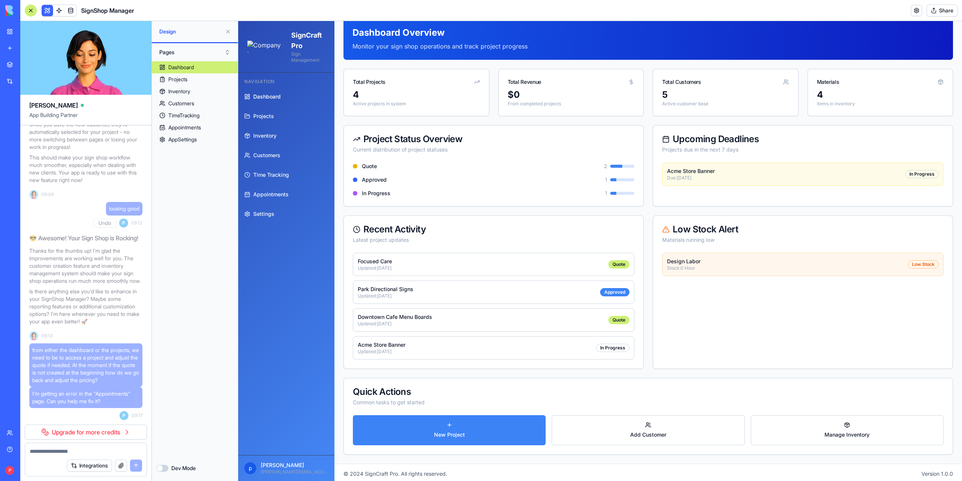
click at [80, 434] on link "Upgrade for more credits" at bounding box center [86, 431] width 122 height 15
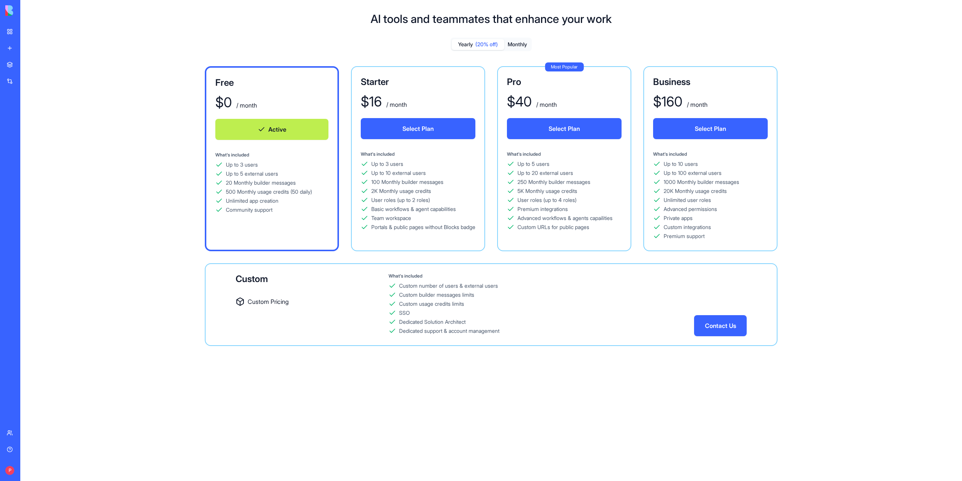
click at [520, 43] on button "Monthly" at bounding box center [517, 44] width 26 height 11
click at [409, 130] on button "Select Plan" at bounding box center [418, 128] width 115 height 21
click at [518, 45] on button "Monthly" at bounding box center [517, 44] width 26 height 11
click at [554, 129] on button "Select Plan" at bounding box center [564, 128] width 115 height 21
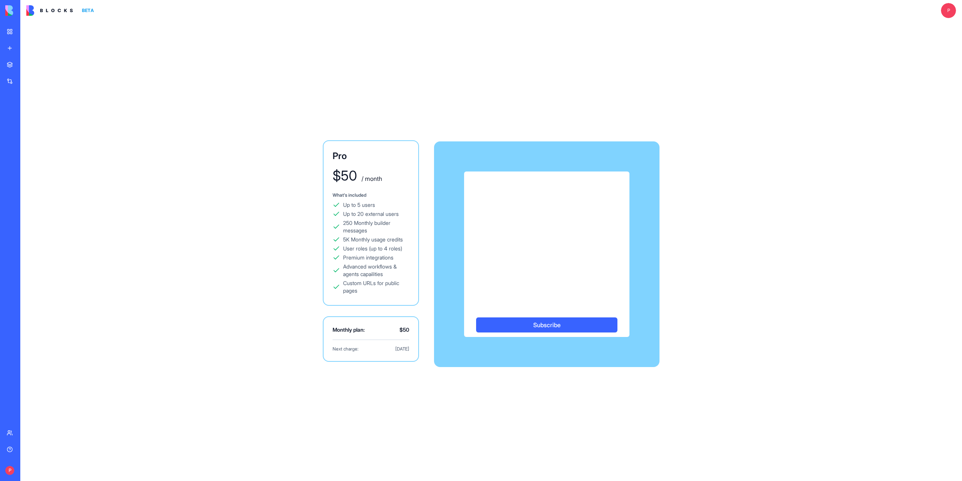
click at [17, 448] on link "Help" at bounding box center [17, 449] width 30 height 15
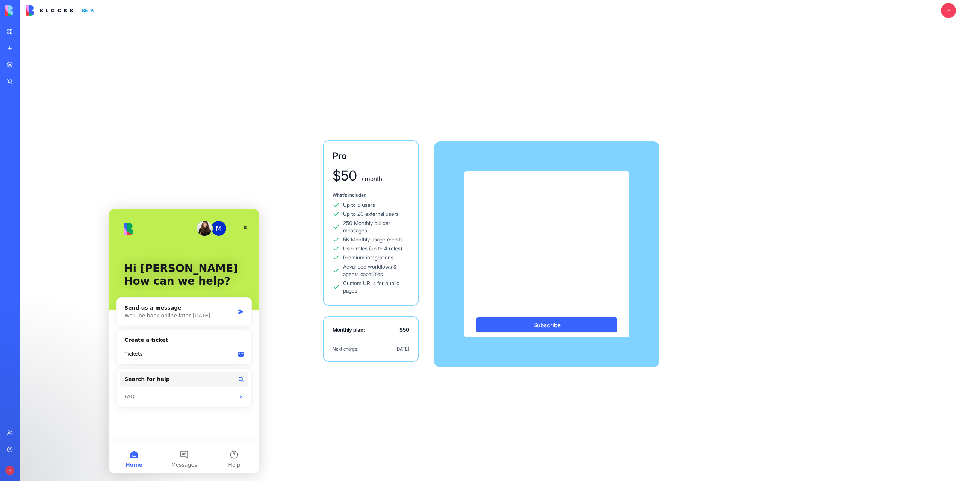
click at [18, 430] on div "Team" at bounding box center [23, 433] width 10 height 8
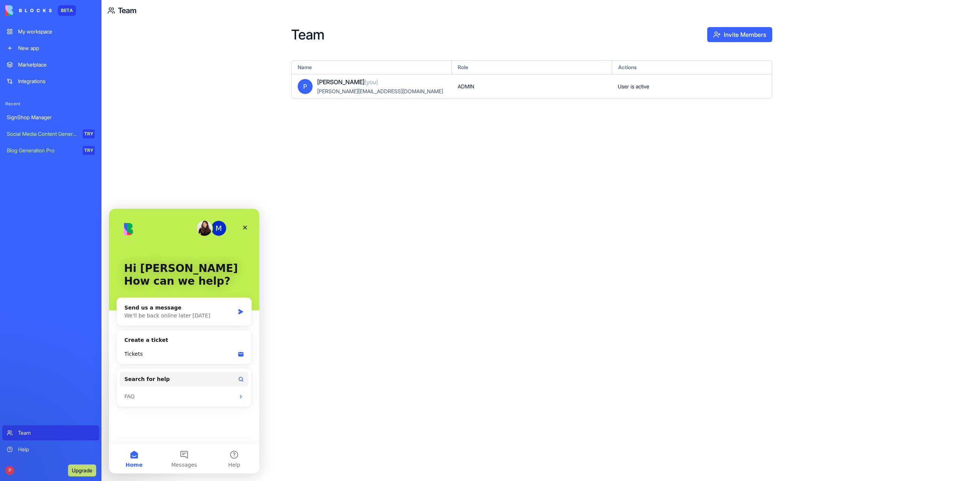
click at [24, 447] on div "Help" at bounding box center [56, 449] width 77 height 8
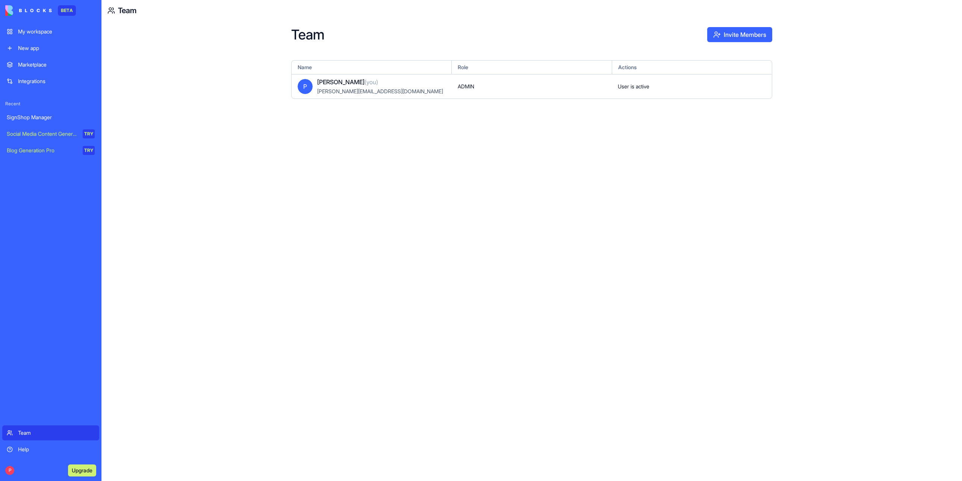
click at [25, 448] on div "Help" at bounding box center [56, 449] width 77 height 8
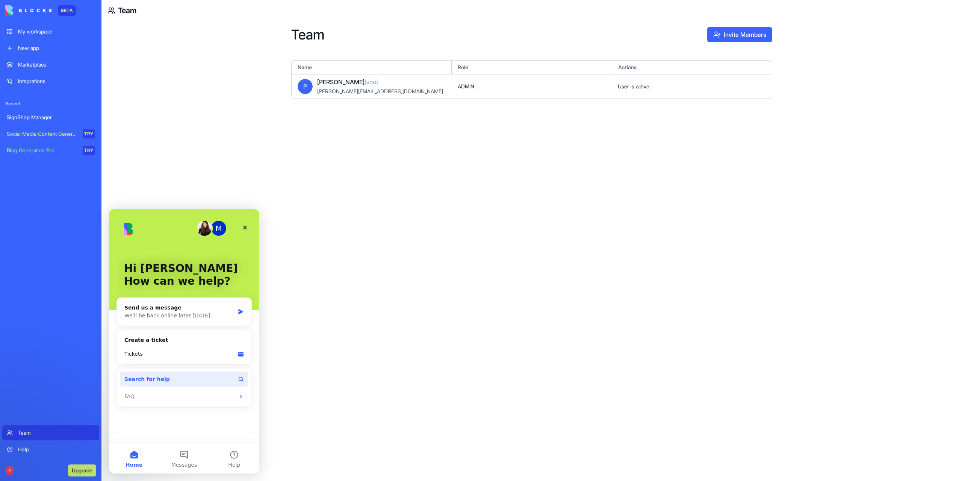
click at [161, 377] on button "Search for help" at bounding box center [184, 378] width 129 height 15
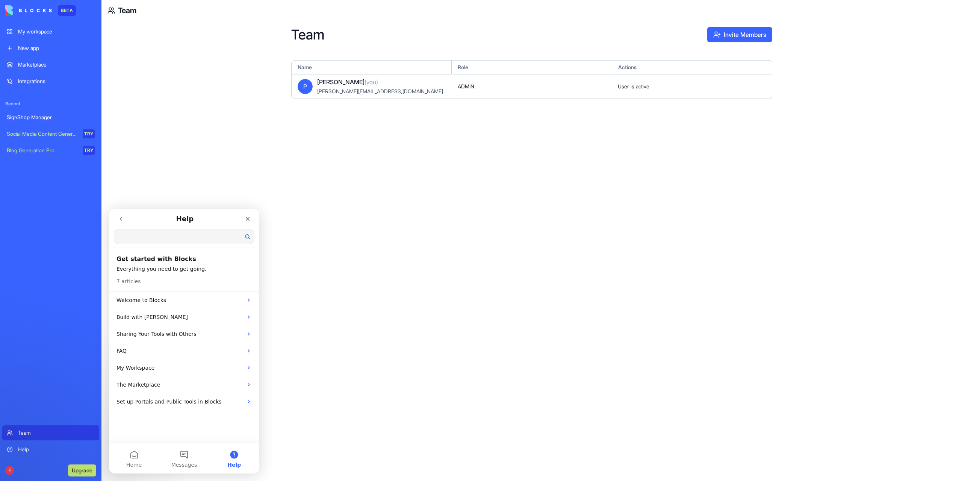
click at [144, 236] on input "Search for help" at bounding box center [184, 236] width 140 height 14
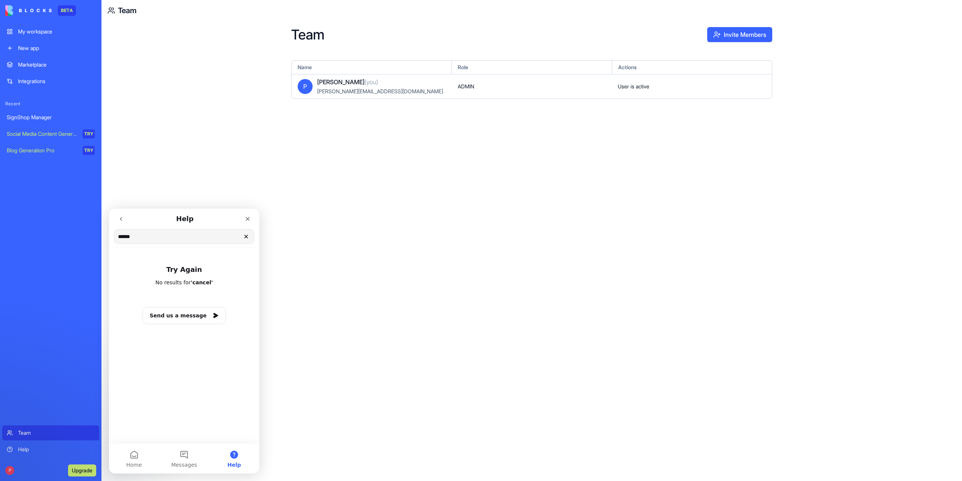
type input "******"
click at [246, 236] on icon "Clear" at bounding box center [246, 236] width 3 height 3
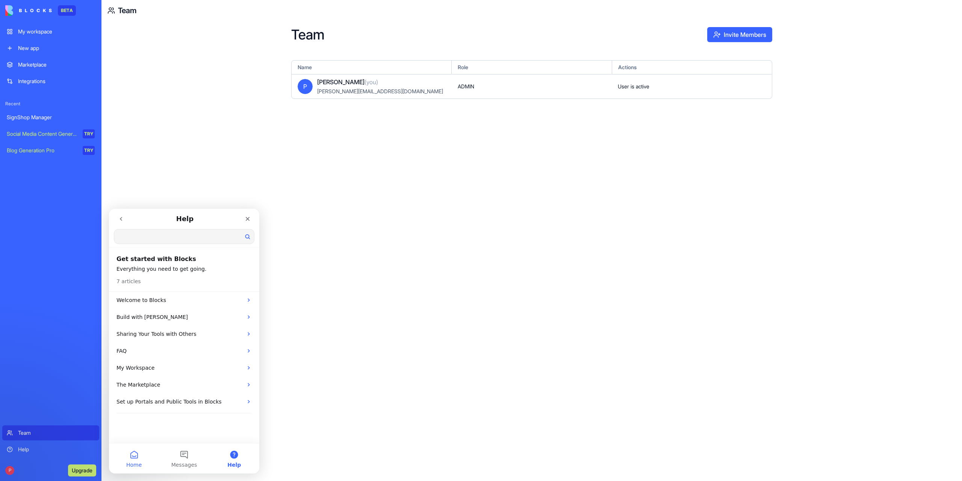
click at [136, 457] on button "Home" at bounding box center [134, 458] width 50 height 30
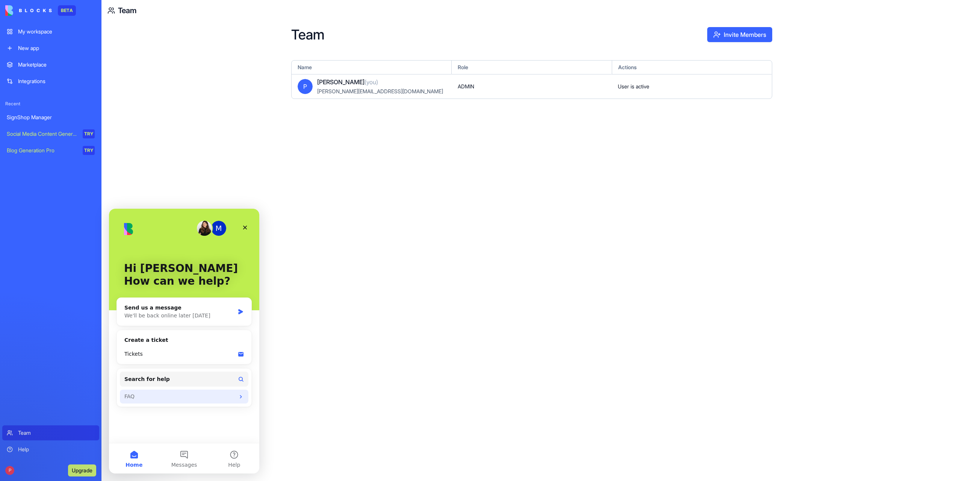
click at [138, 401] on div "FAQ" at bounding box center [184, 396] width 129 height 14
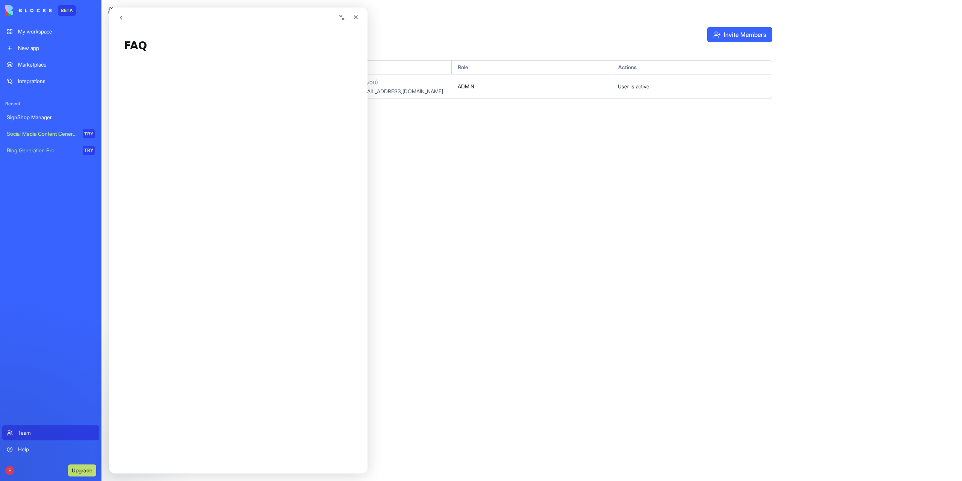
scroll to position [523, 0]
click at [19, 449] on div "Help" at bounding box center [56, 449] width 77 height 8
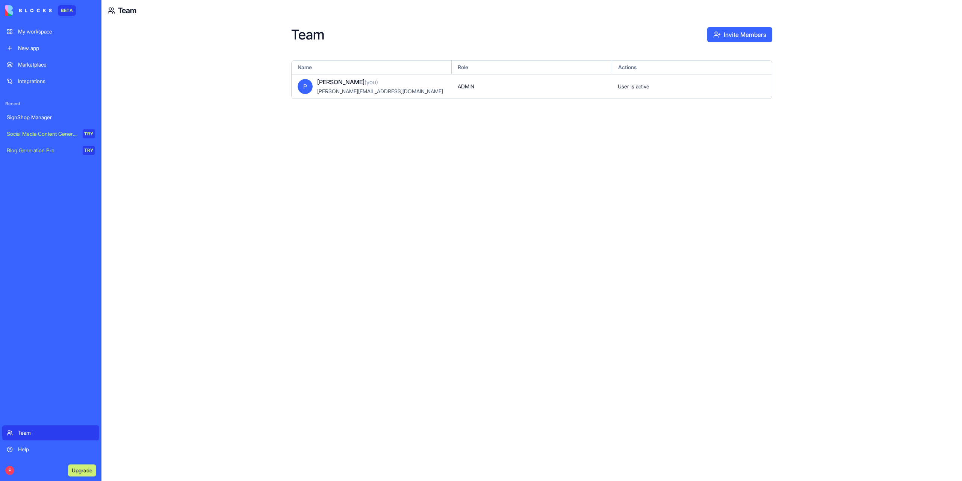
click at [22, 448] on div "Help" at bounding box center [56, 449] width 77 height 8
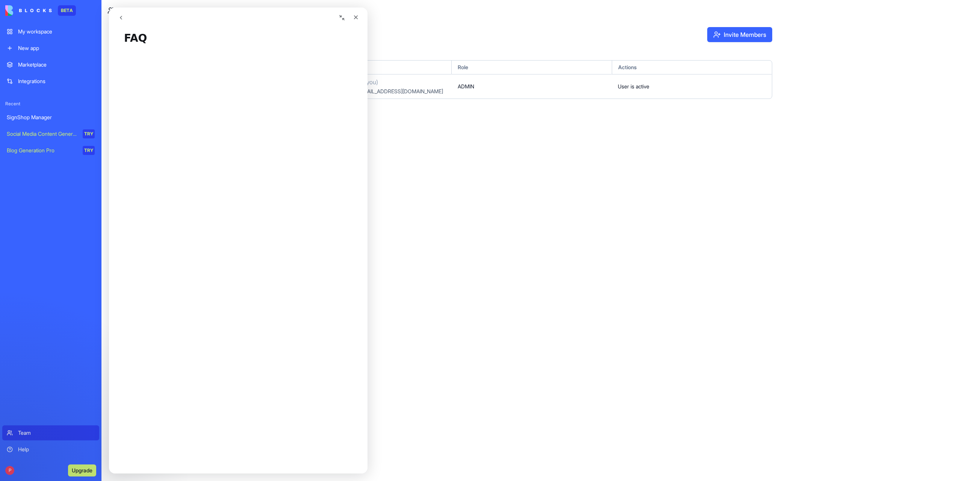
scroll to position [0, 0]
click at [122, 18] on icon "go back" at bounding box center [121, 18] width 6 height 6
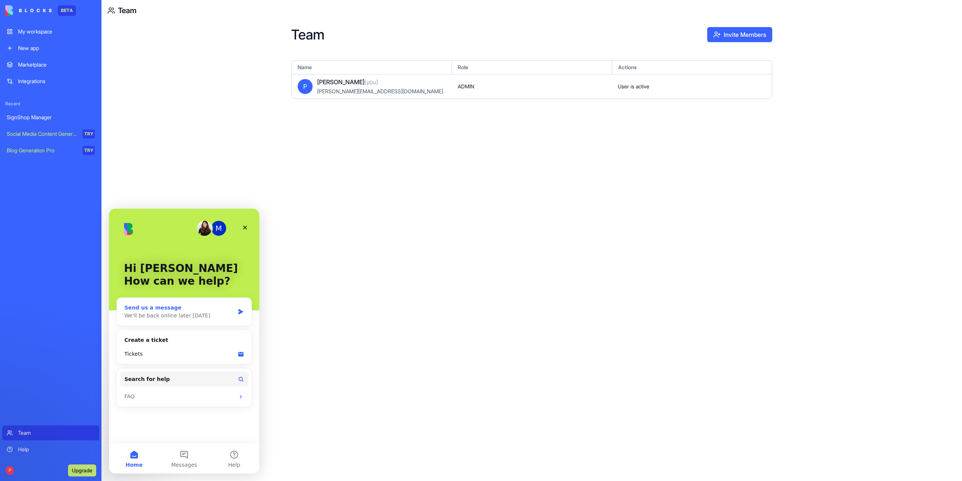
click at [171, 310] on div "Send us a message" at bounding box center [179, 308] width 110 height 8
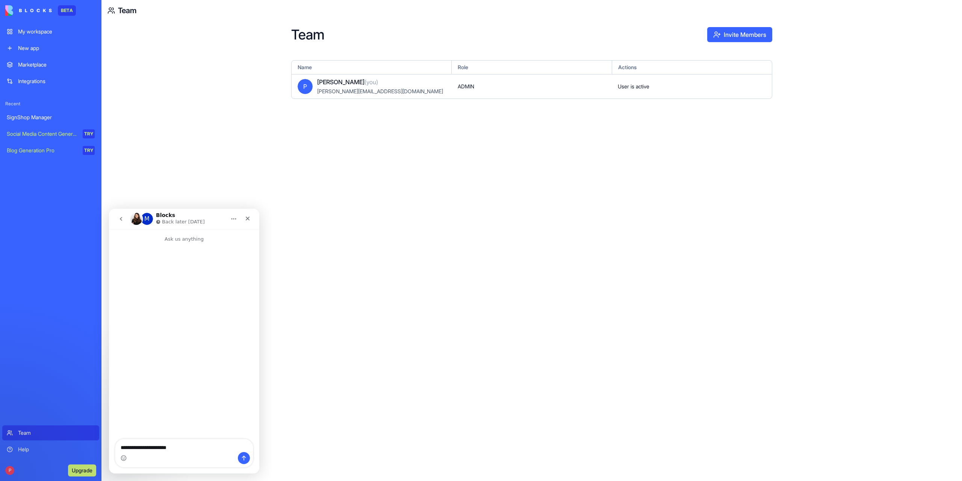
click at [131, 448] on textarea "**********" at bounding box center [184, 445] width 138 height 13
type textarea "**********"
click at [245, 458] on icon "Send a message…" at bounding box center [244, 458] width 6 height 6
